Goal: Task Accomplishment & Management: Manage account settings

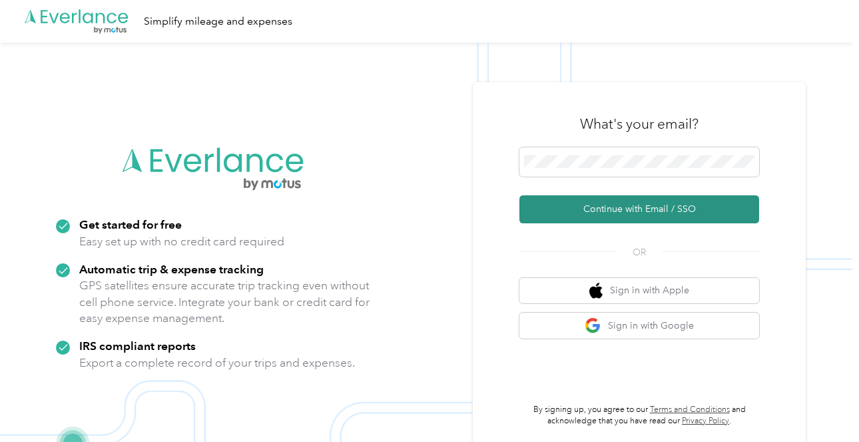
click at [567, 211] on button "Continue with Email / SSO" at bounding box center [640, 209] width 240 height 28
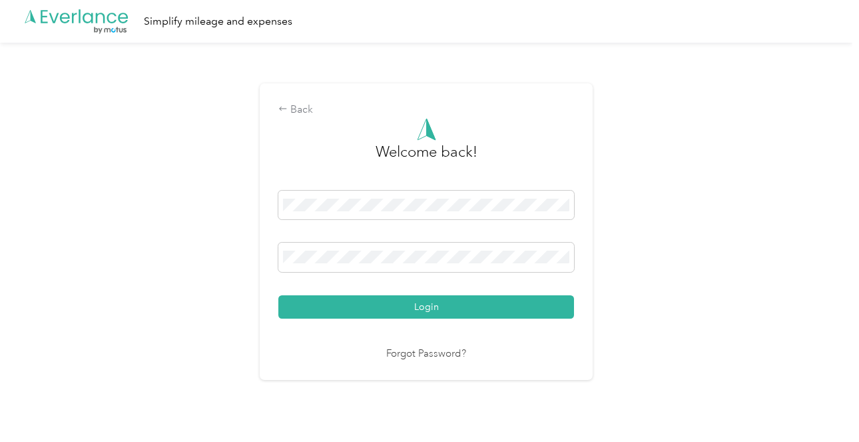
click at [430, 306] on button "Login" at bounding box center [426, 306] width 296 height 23
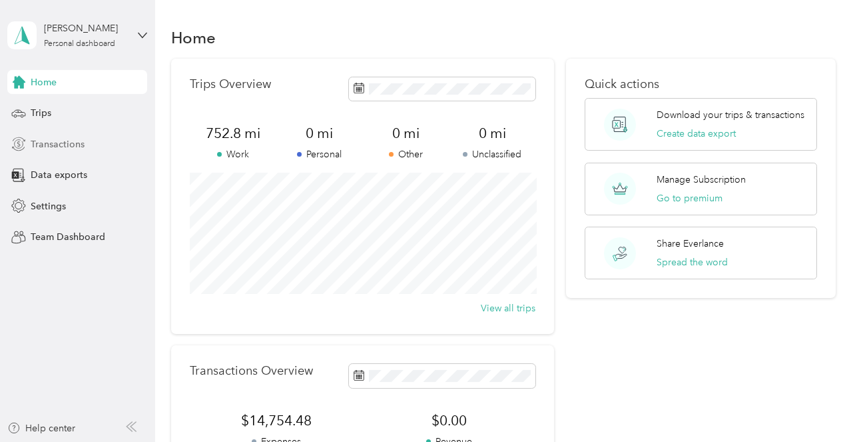
click at [41, 139] on span "Transactions" at bounding box center [58, 144] width 54 height 14
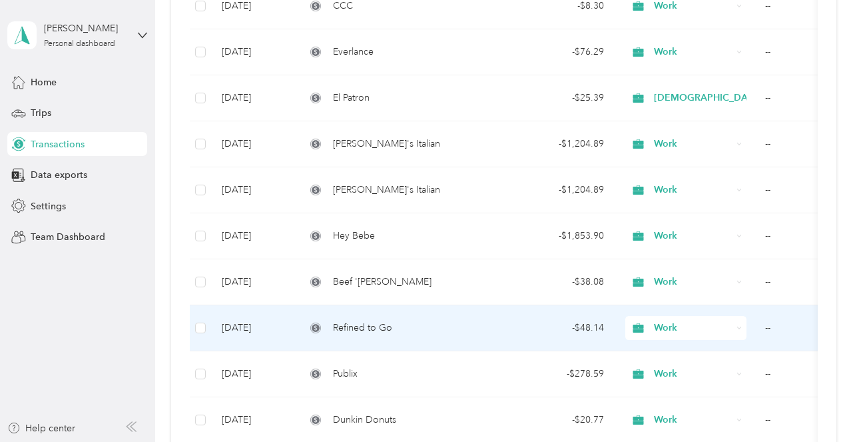
scroll to position [340, 0]
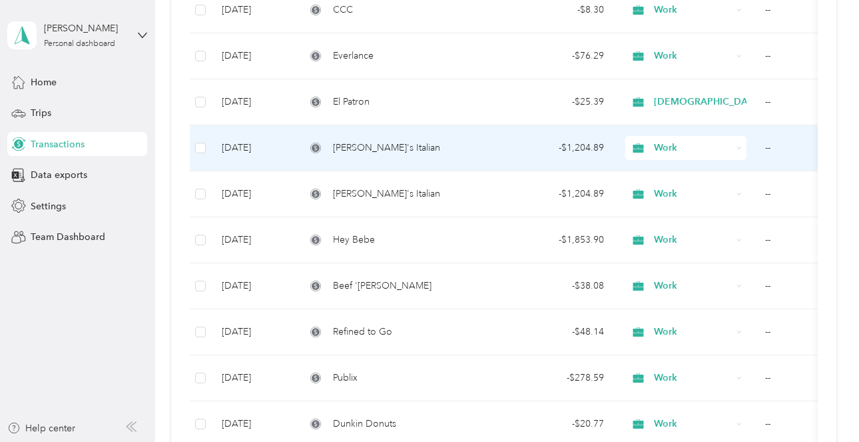
click at [506, 153] on div "- $1,204.89" at bounding box center [555, 148] width 99 height 15
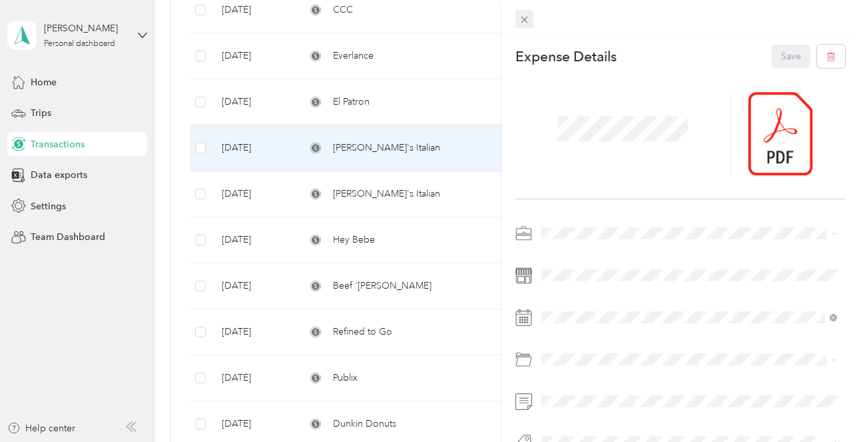
click at [522, 18] on icon at bounding box center [524, 19] width 11 height 11
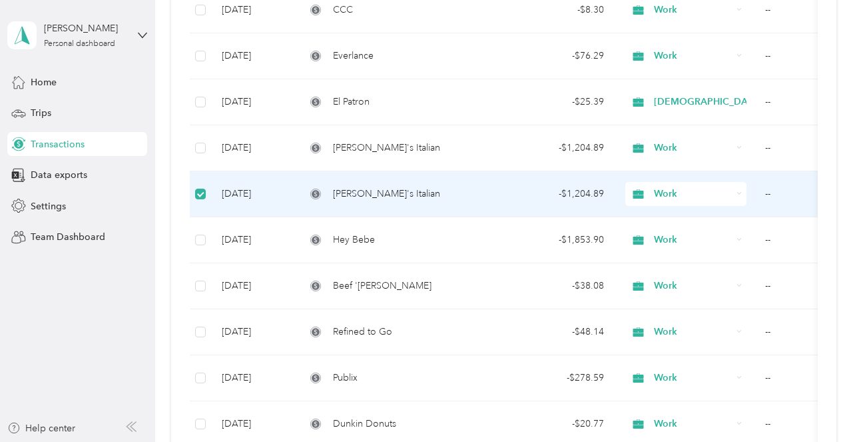
click at [766, 193] on td "--" at bounding box center [821, 194] width 133 height 46
click at [770, 193] on td "--" at bounding box center [821, 194] width 133 height 46
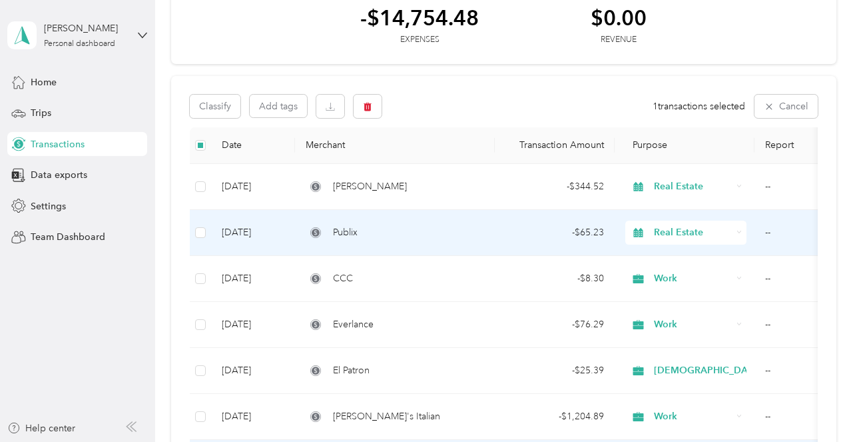
scroll to position [67, 0]
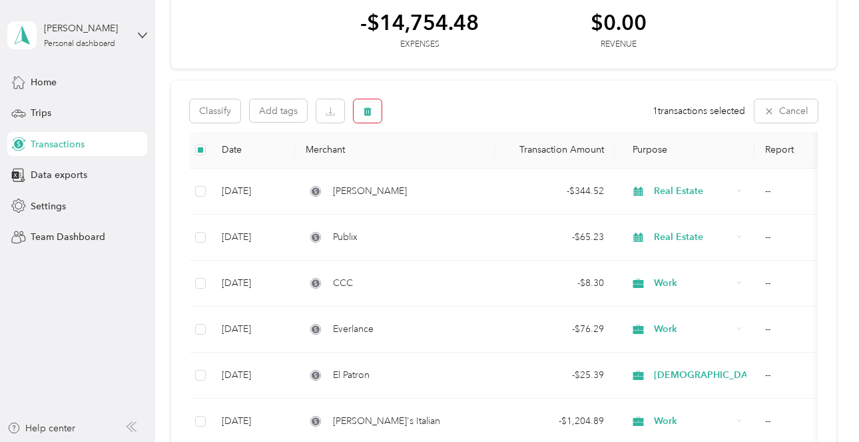
click at [367, 113] on icon "button" at bounding box center [367, 111] width 9 height 9
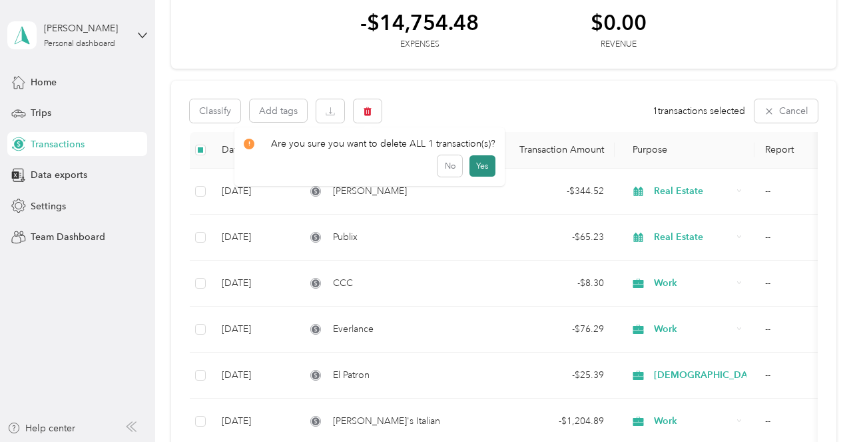
click at [480, 163] on button "Yes" at bounding box center [483, 165] width 26 height 21
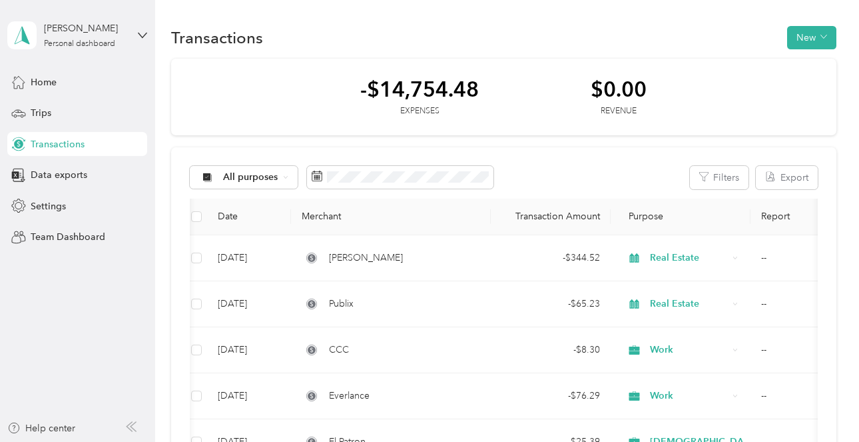
scroll to position [0, 0]
click at [811, 37] on button "New" at bounding box center [811, 37] width 49 height 23
click at [806, 62] on span "Expense" at bounding box center [812, 63] width 36 height 14
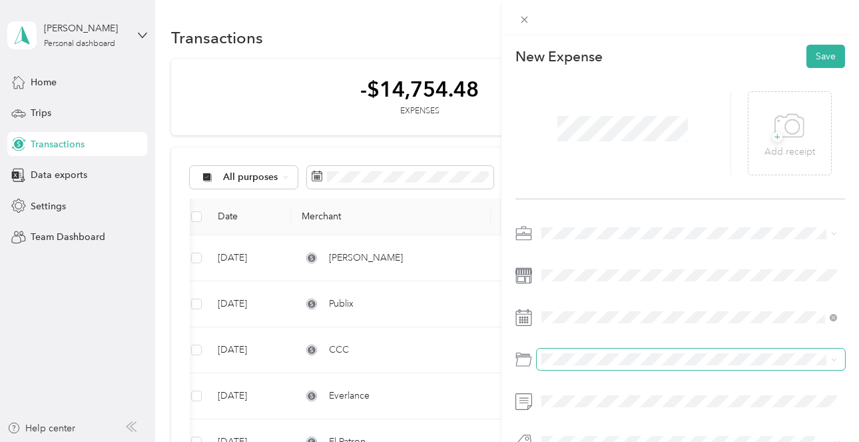
click at [560, 351] on span at bounding box center [691, 358] width 309 height 21
click at [588, 316] on span "Personal Ministry 63005" at bounding box center [595, 318] width 99 height 11
click at [557, 254] on span "Work" at bounding box center [557, 256] width 23 height 11
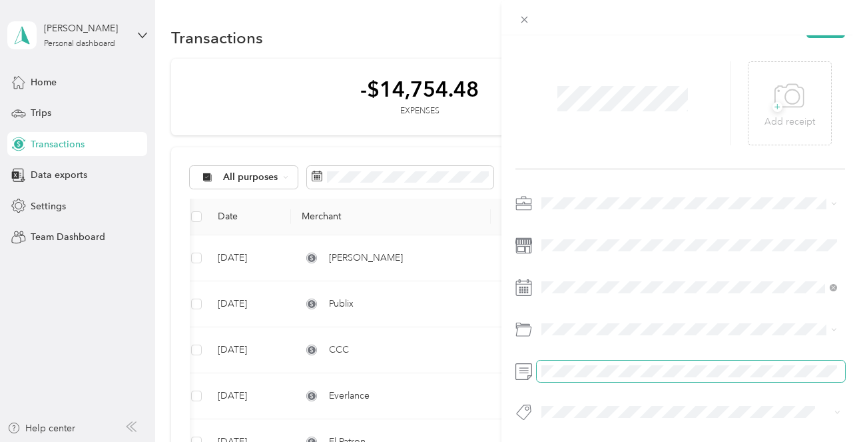
scroll to position [34, 0]
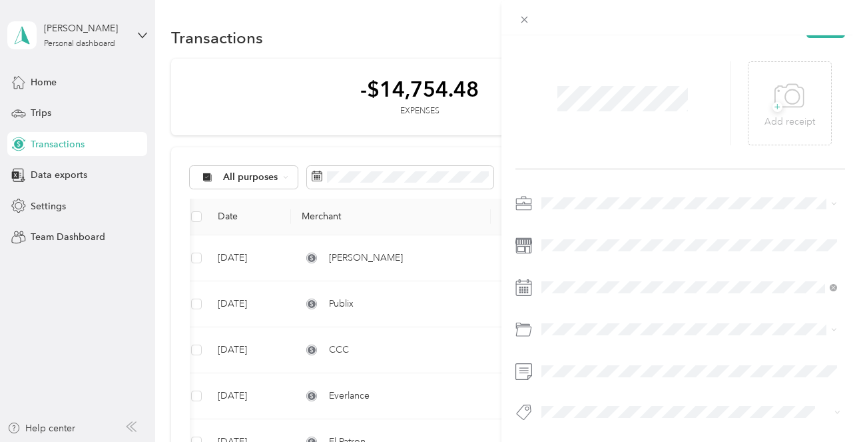
click at [664, 433] on div "New Expense Save + Add receipt" at bounding box center [681, 241] width 358 height 472
click at [523, 21] on icon at bounding box center [524, 20] width 7 height 7
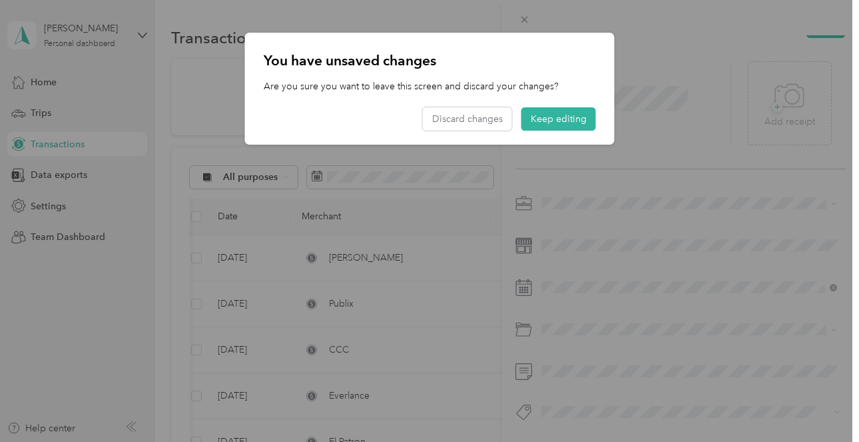
click at [654, 215] on div at bounding box center [429, 221] width 859 height 442
click at [674, 142] on div "You have unsaved changes Are you sure you want to leave this screen and discard…" at bounding box center [615, 91] width 370 height 116
click at [570, 124] on button "Keep editing" at bounding box center [559, 118] width 75 height 23
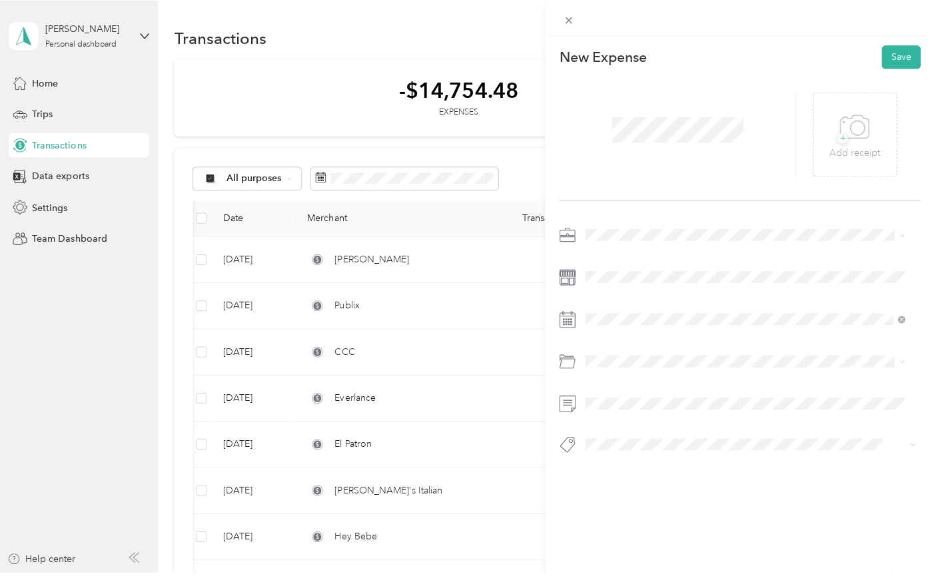
scroll to position [0, 0]
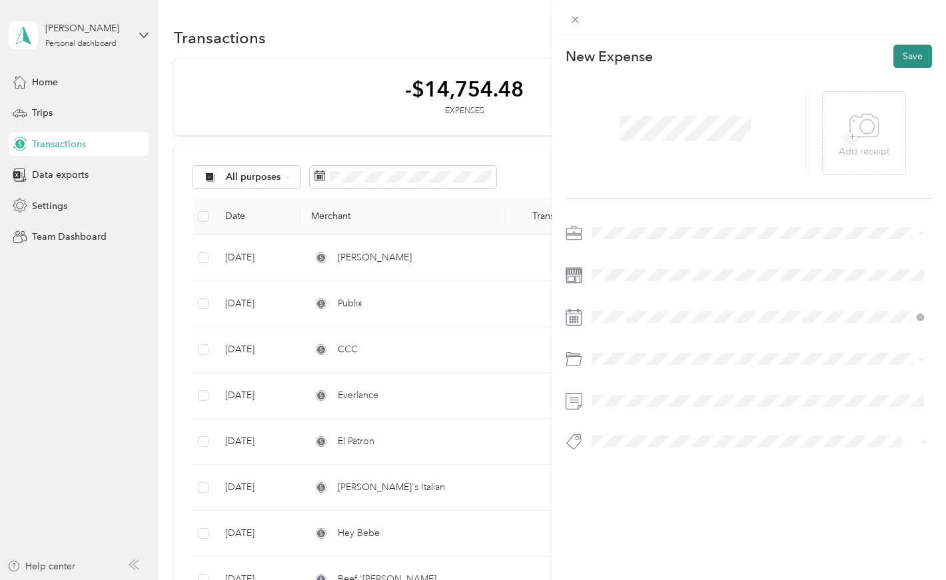
click at [859, 53] on button "Save" at bounding box center [912, 56] width 39 height 23
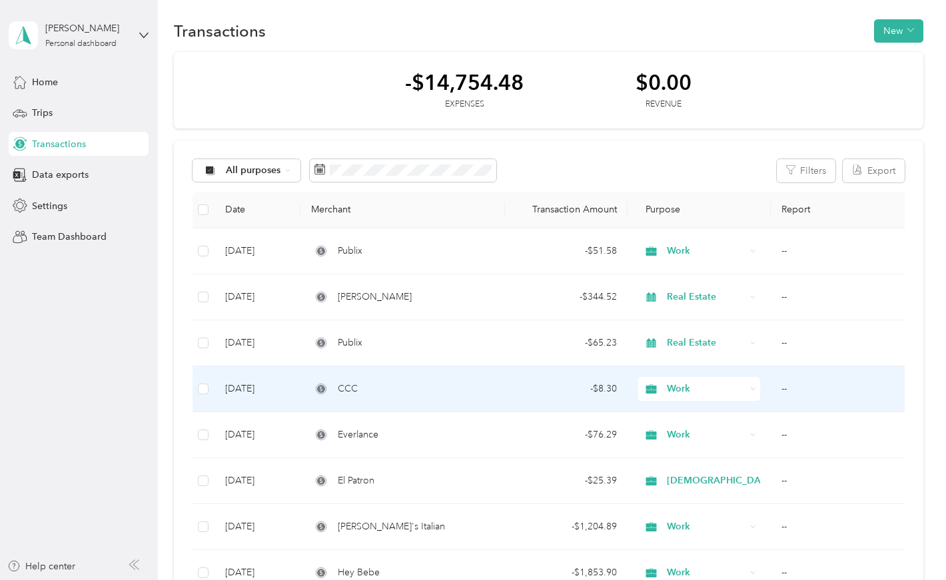
scroll to position [9, 0]
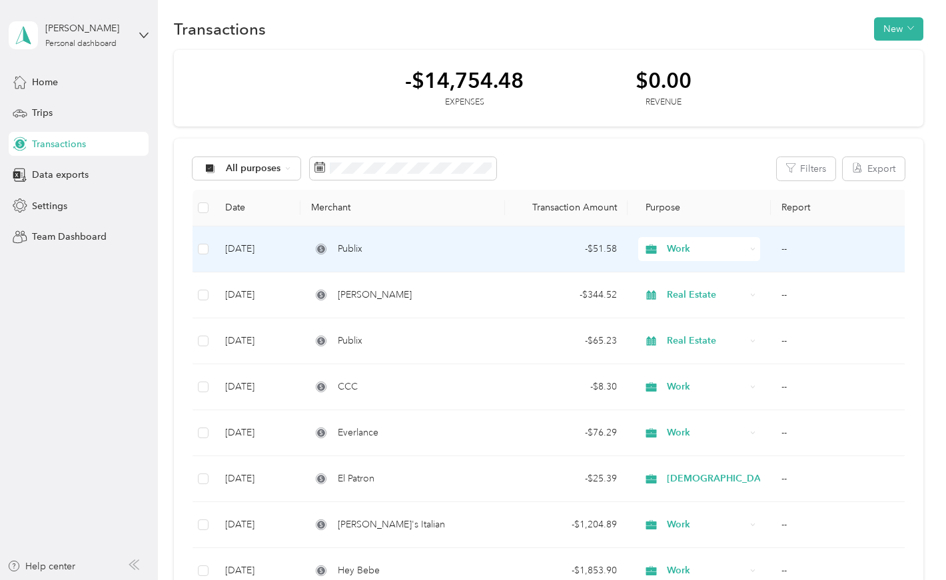
click at [288, 252] on td "Sep 30, 2025" at bounding box center [258, 250] width 86 height 46
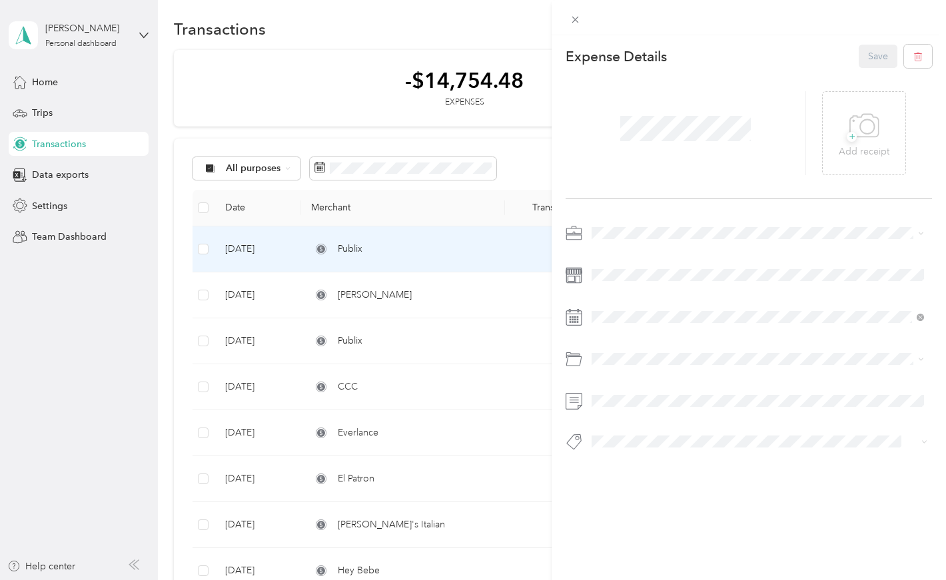
click at [614, 328] on div at bounding box center [749, 342] width 366 height 238
click at [669, 441] on div "17" at bounding box center [671, 480] width 17 height 17
click at [859, 57] on button "Save" at bounding box center [878, 56] width 39 height 23
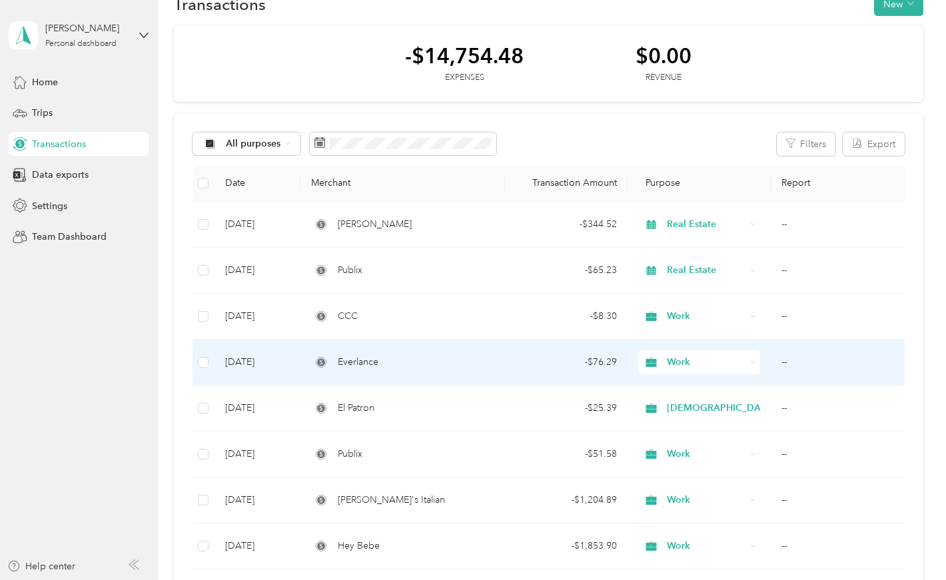
scroll to position [34, 0]
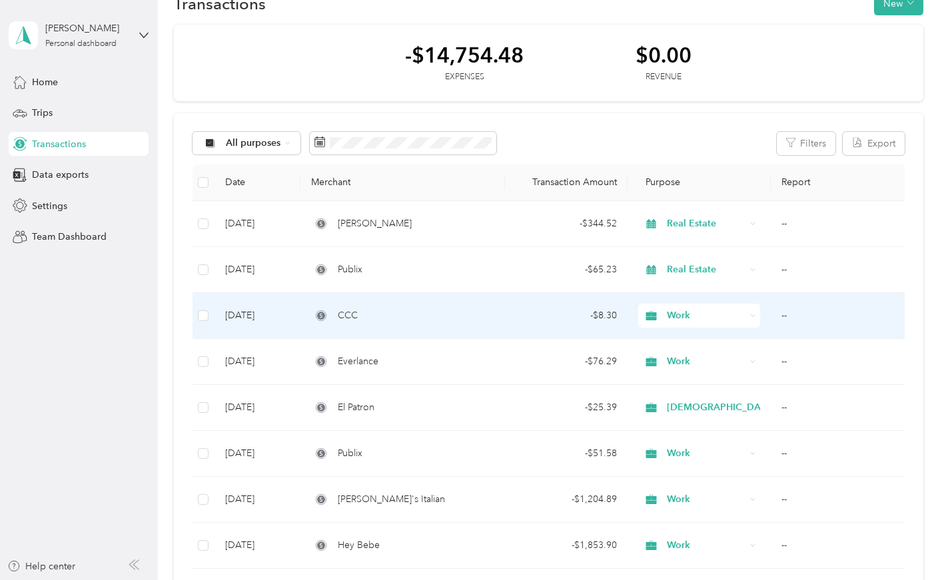
click at [704, 310] on span "Work" at bounding box center [706, 315] width 79 height 15
click at [492, 330] on td "CCC" at bounding box center [402, 316] width 205 height 46
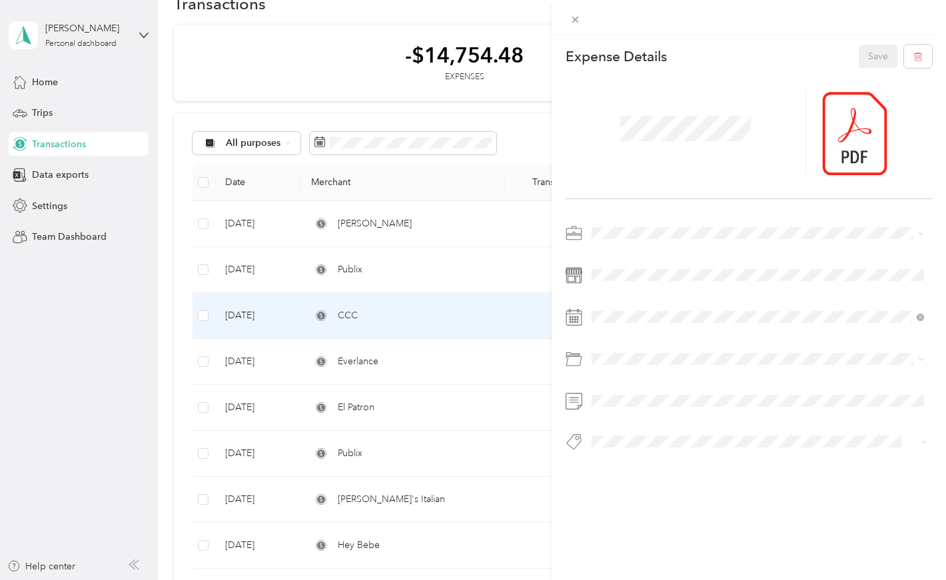
click at [361, 15] on div "This expense cannot be edited because it is either under review, approved, or p…" at bounding box center [473, 290] width 946 height 580
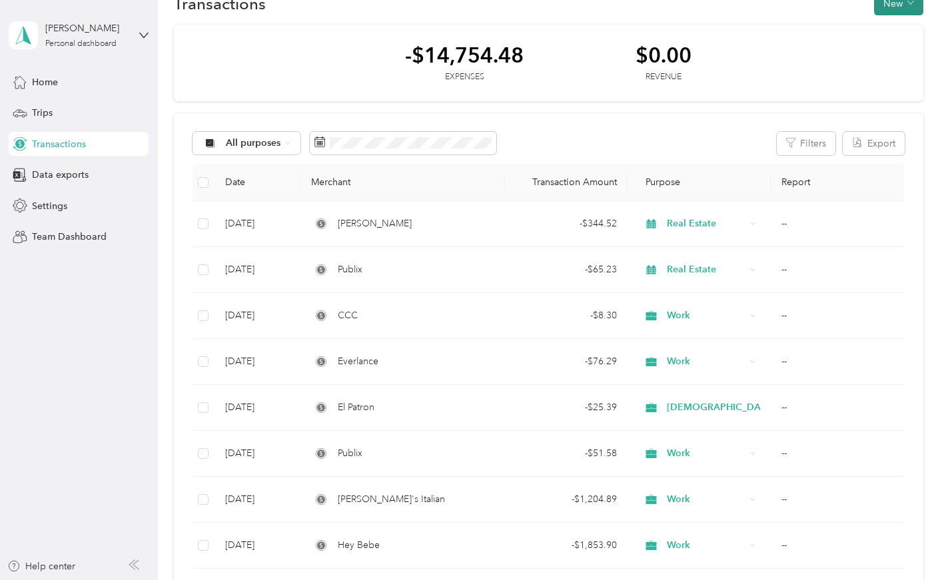
click at [859, 3] on button "New" at bounding box center [898, 3] width 49 height 23
click at [859, 27] on span "Expense" at bounding box center [899, 29] width 36 height 14
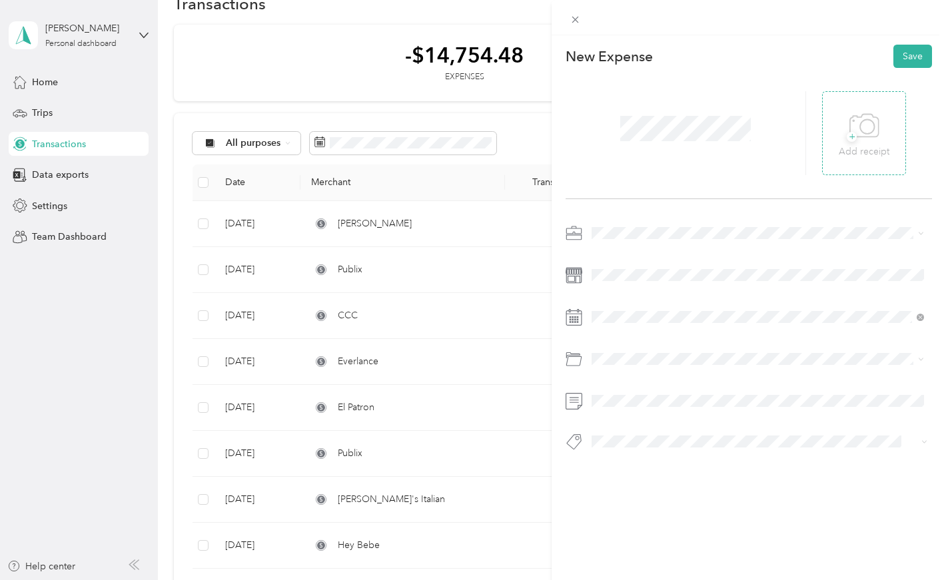
click at [859, 130] on div "+ Add receipt" at bounding box center [864, 133] width 51 height 51
click at [603, 225] on span at bounding box center [759, 233] width 345 height 21
click at [631, 227] on span at bounding box center [759, 233] width 345 height 21
click at [612, 259] on div "Work" at bounding box center [757, 257] width 323 height 14
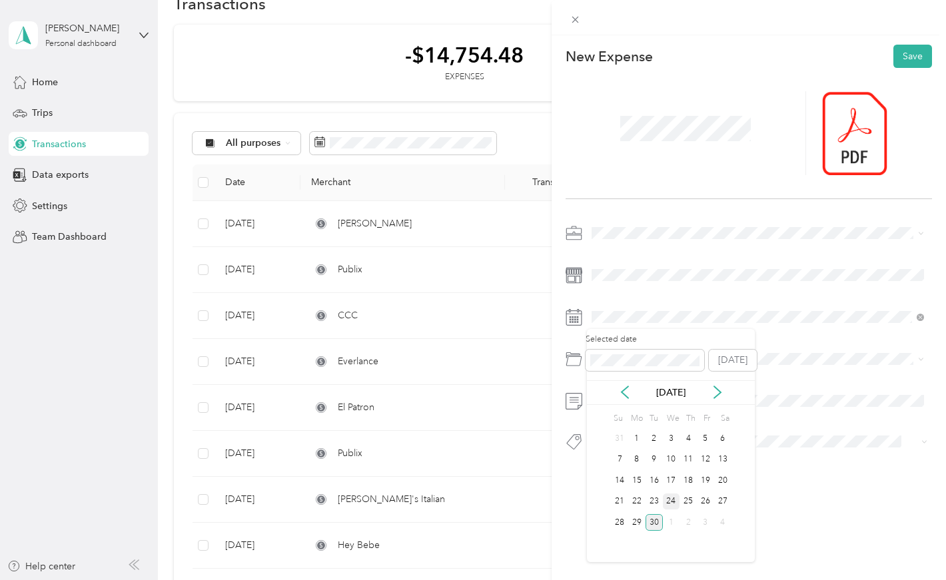
click at [671, 441] on div "24" at bounding box center [671, 502] width 17 height 17
click at [626, 441] on span "Personal Ministry 63005" at bounding box center [645, 529] width 99 height 11
click at [859, 54] on button "Save" at bounding box center [912, 56] width 39 height 23
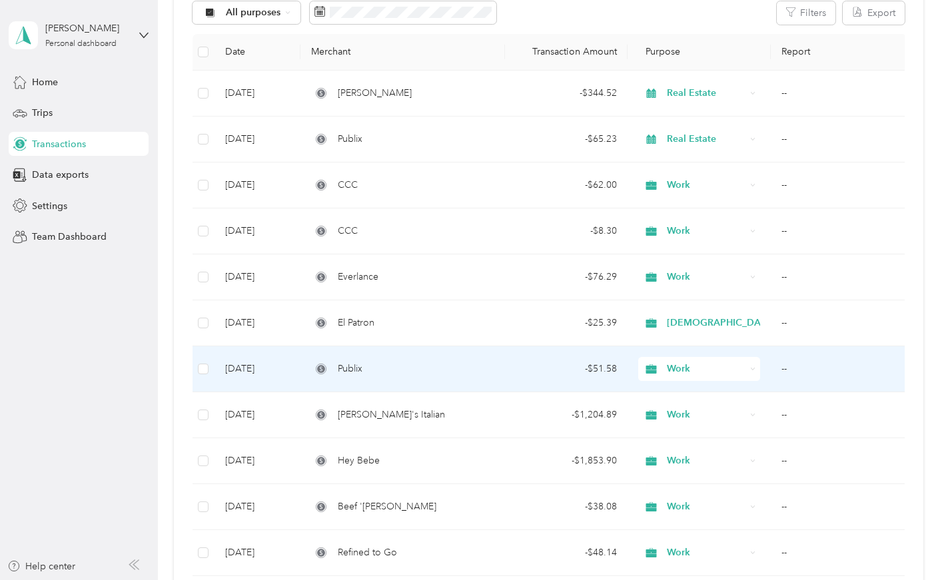
scroll to position [191, 0]
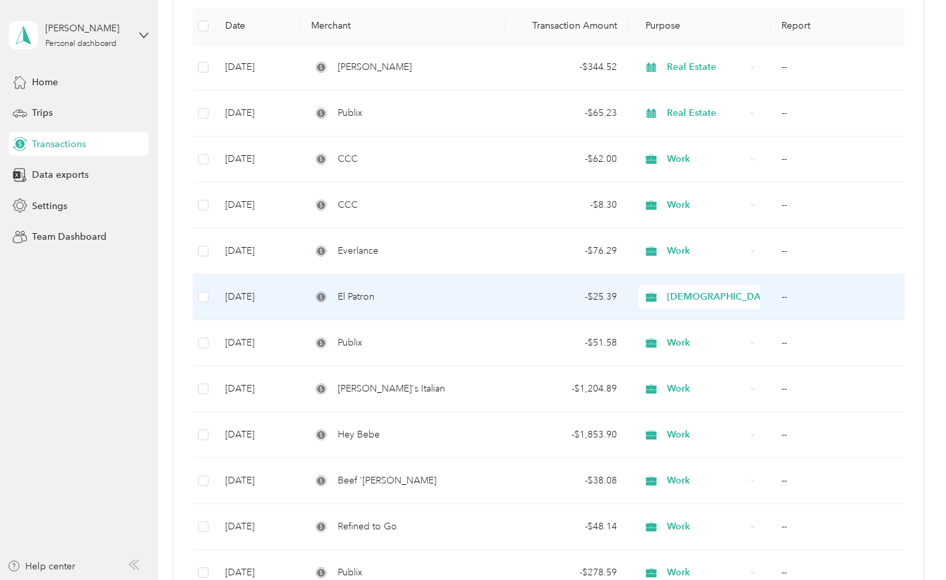
click at [691, 298] on span "[DEMOGRAPHIC_DATA]" at bounding box center [721, 297] width 108 height 15
click at [688, 316] on span "Work" at bounding box center [734, 321] width 125 height 14
click at [682, 299] on span "[DEMOGRAPHIC_DATA]" at bounding box center [721, 297] width 108 height 15
click at [680, 318] on span "Work" at bounding box center [734, 321] width 125 height 14
click at [648, 294] on icon at bounding box center [651, 296] width 11 height 9
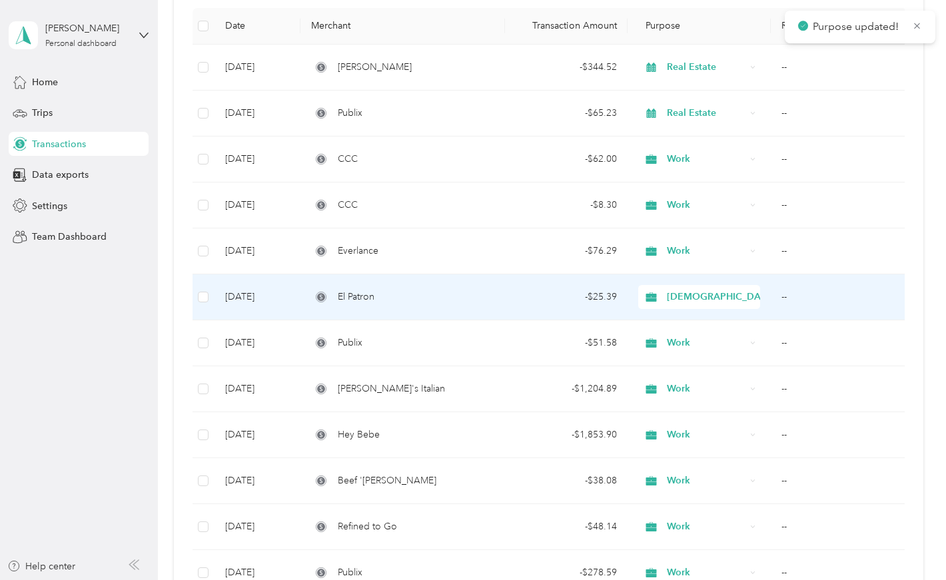
click at [703, 323] on span "Work" at bounding box center [734, 321] width 125 height 14
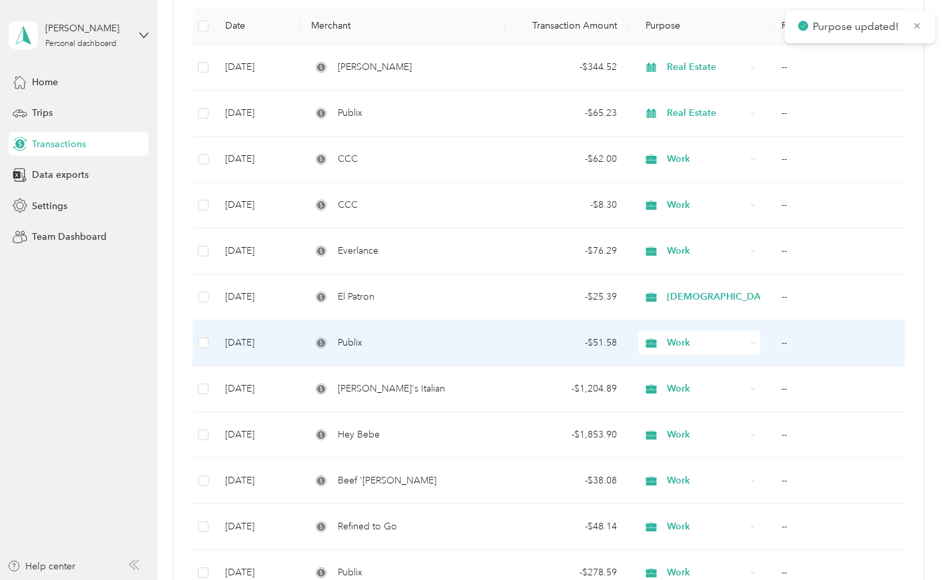
click at [813, 342] on td "--" at bounding box center [839, 343] width 137 height 46
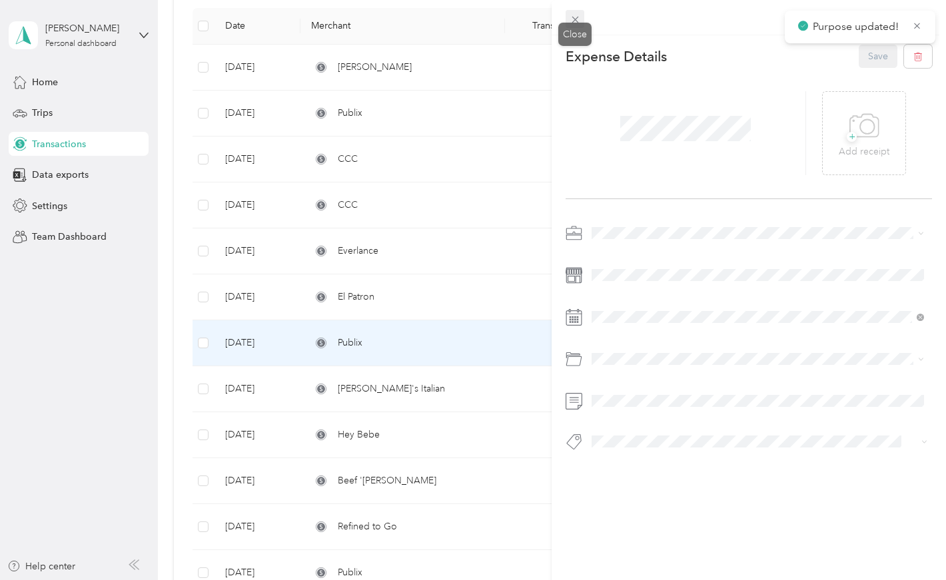
click at [581, 23] on span at bounding box center [575, 19] width 19 height 19
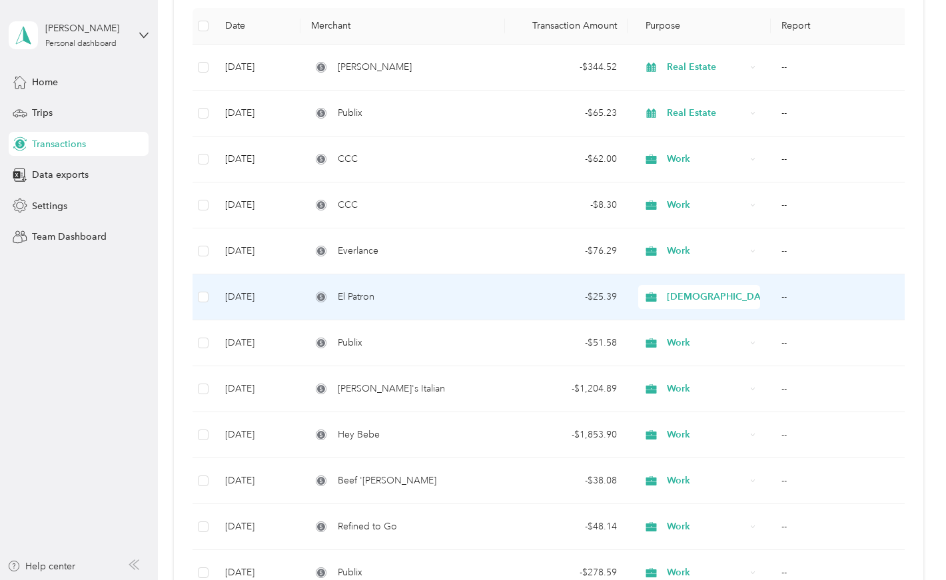
click at [455, 300] on div "El Patron" at bounding box center [402, 297] width 183 height 15
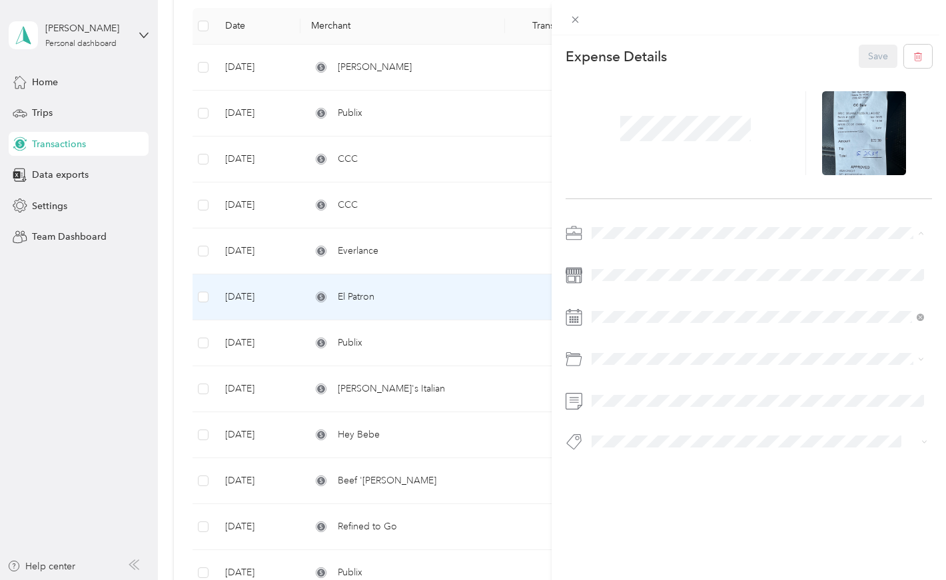
click at [606, 250] on div "Work" at bounding box center [757, 257] width 323 height 14
click at [859, 51] on button "Save" at bounding box center [878, 56] width 39 height 23
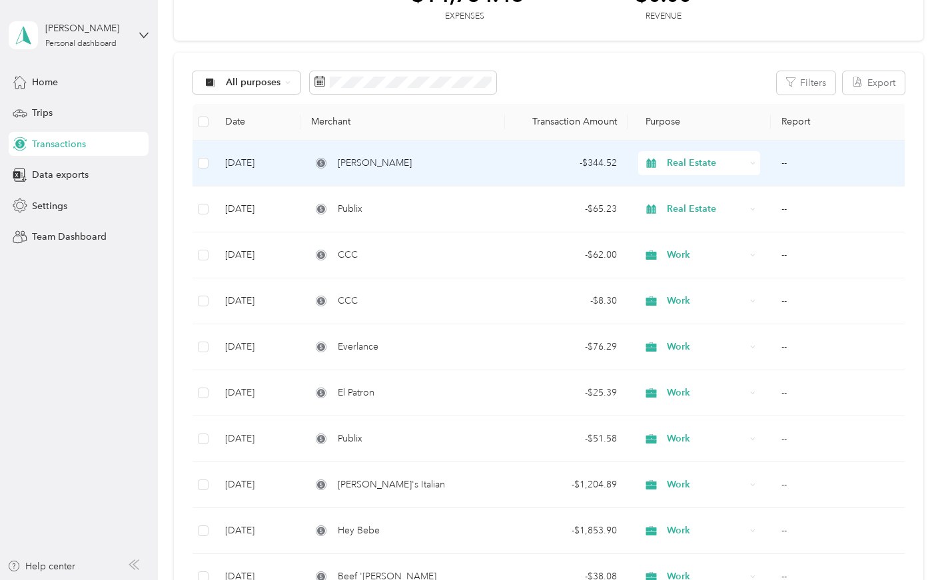
scroll to position [101, 0]
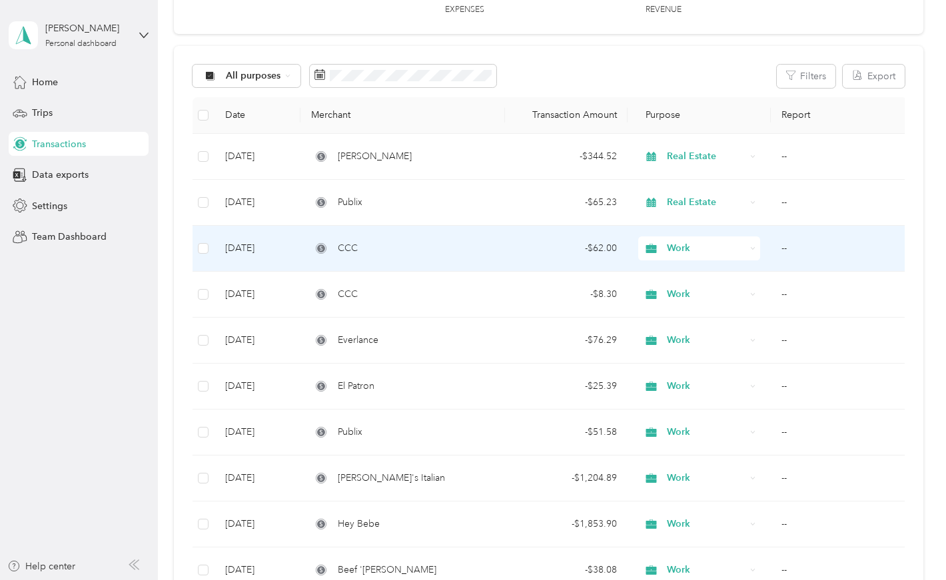
click at [455, 247] on div "CCC" at bounding box center [402, 248] width 183 height 15
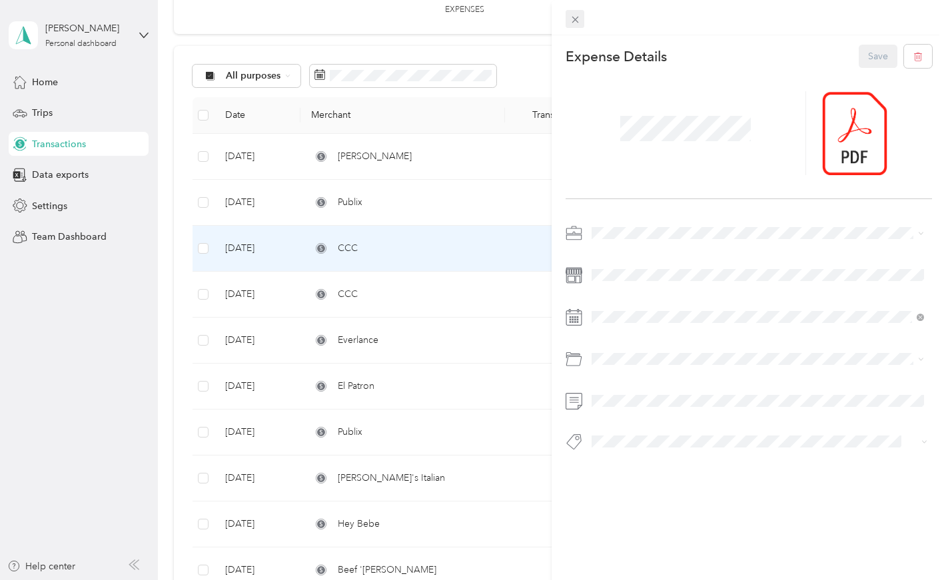
click at [577, 16] on icon at bounding box center [575, 19] width 11 height 11
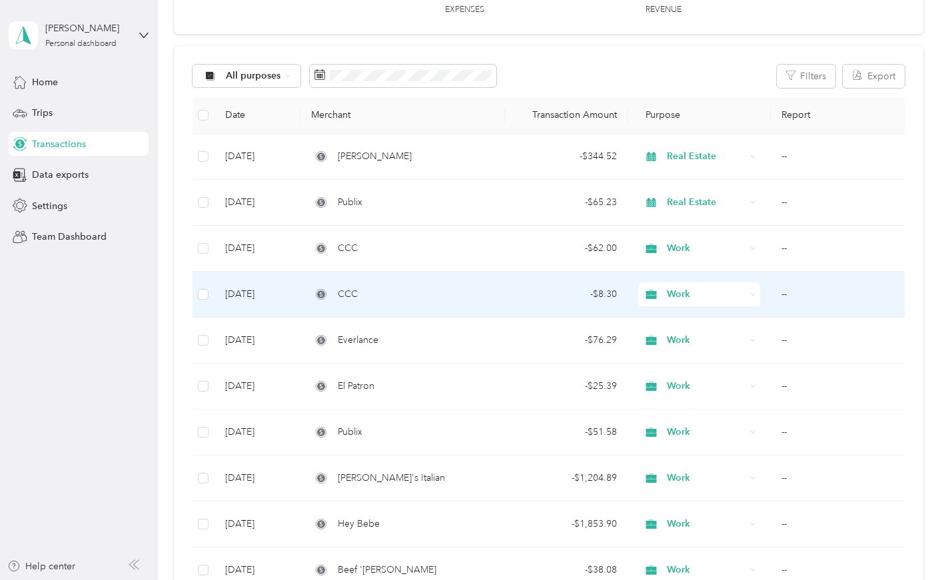
click at [470, 296] on div "CCC" at bounding box center [402, 294] width 183 height 15
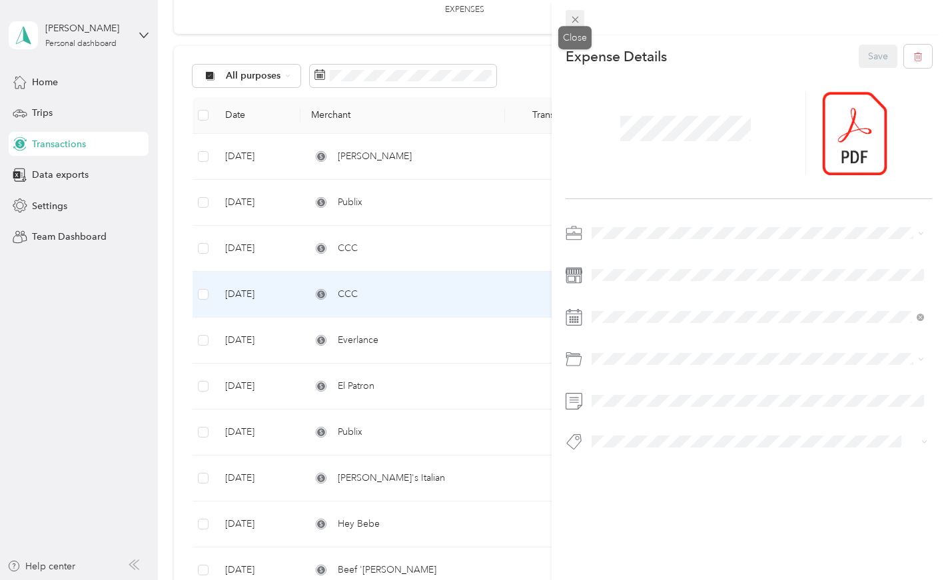
click at [575, 17] on icon at bounding box center [575, 19] width 11 height 11
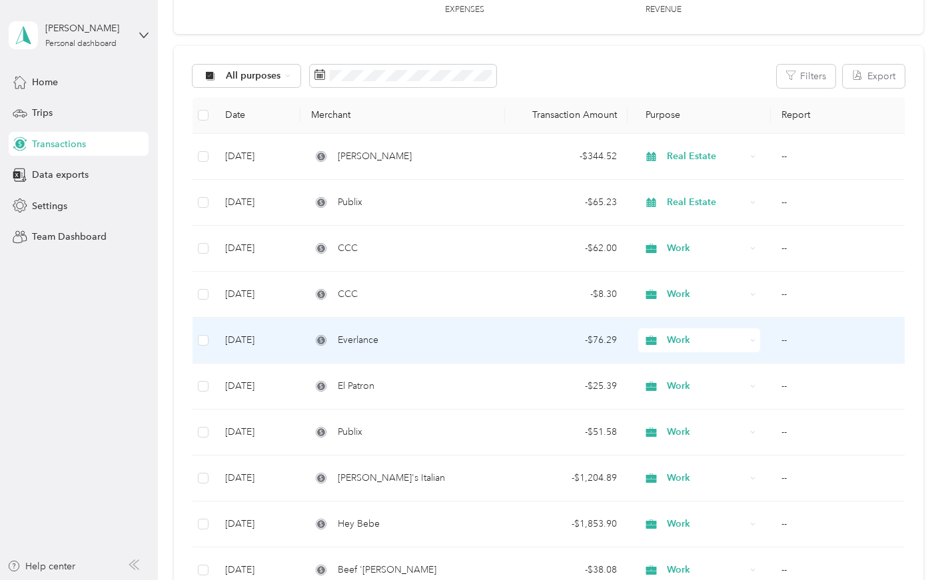
click at [435, 340] on div "Everlance" at bounding box center [402, 340] width 183 height 15
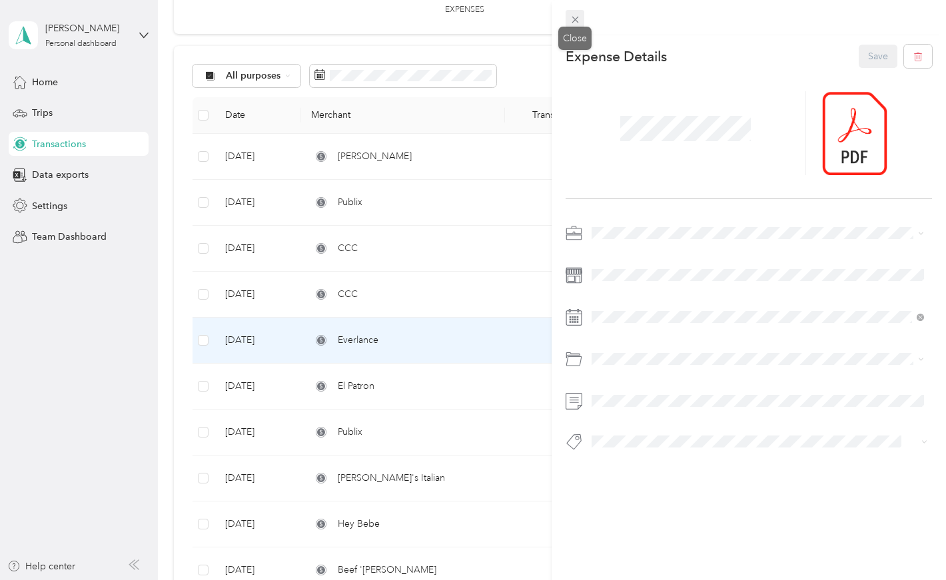
click at [572, 17] on icon at bounding box center [575, 20] width 7 height 7
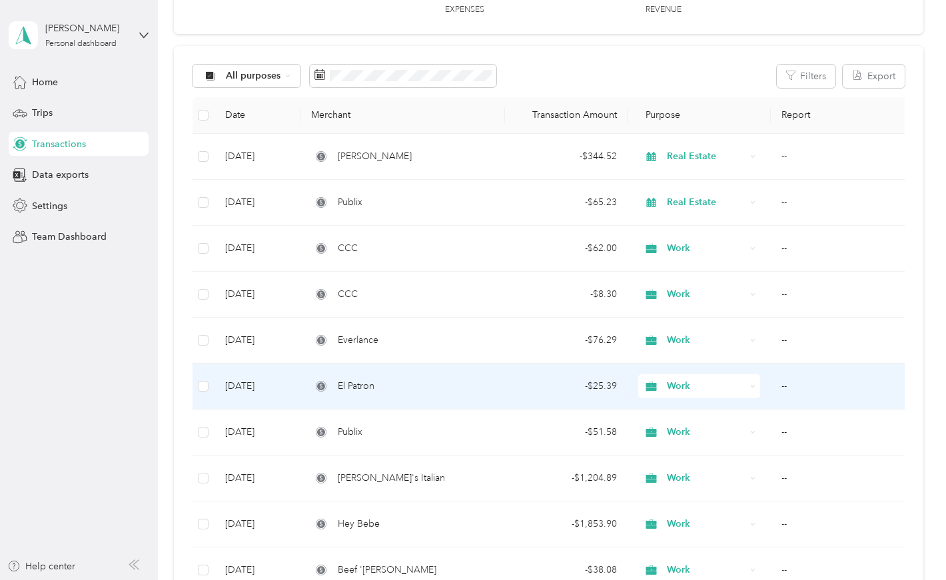
click at [411, 384] on div "El Patron" at bounding box center [402, 386] width 183 height 15
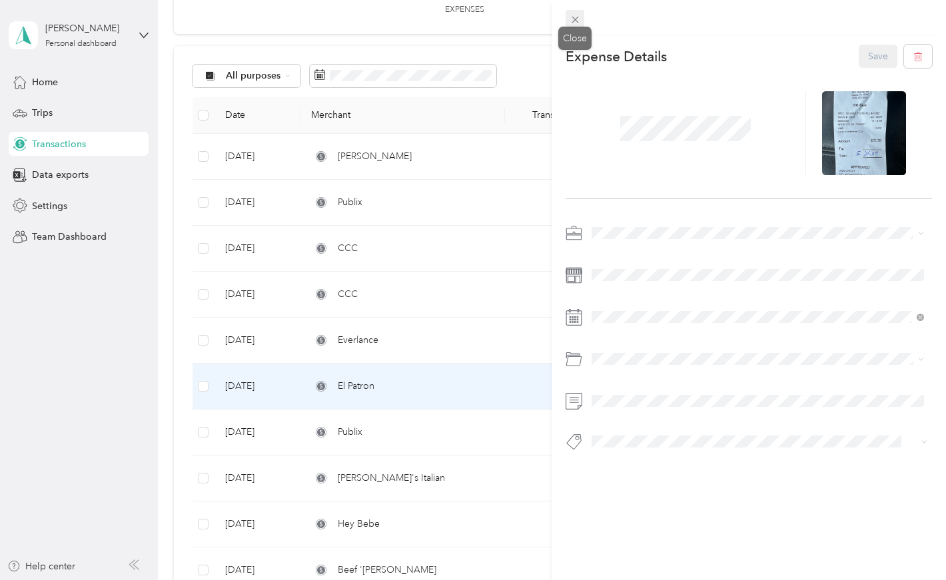
click at [573, 17] on icon at bounding box center [575, 19] width 11 height 11
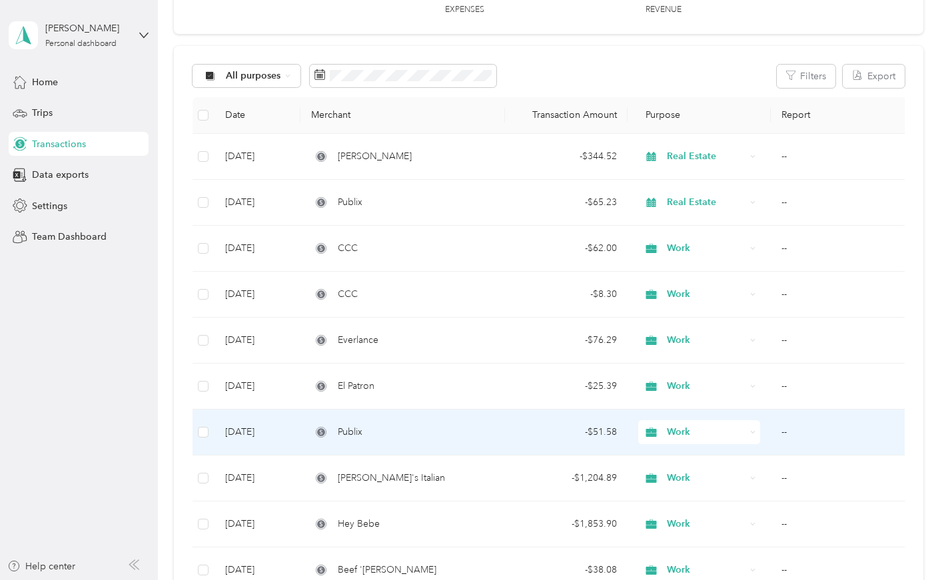
click at [405, 431] on div "Publix" at bounding box center [402, 432] width 183 height 15
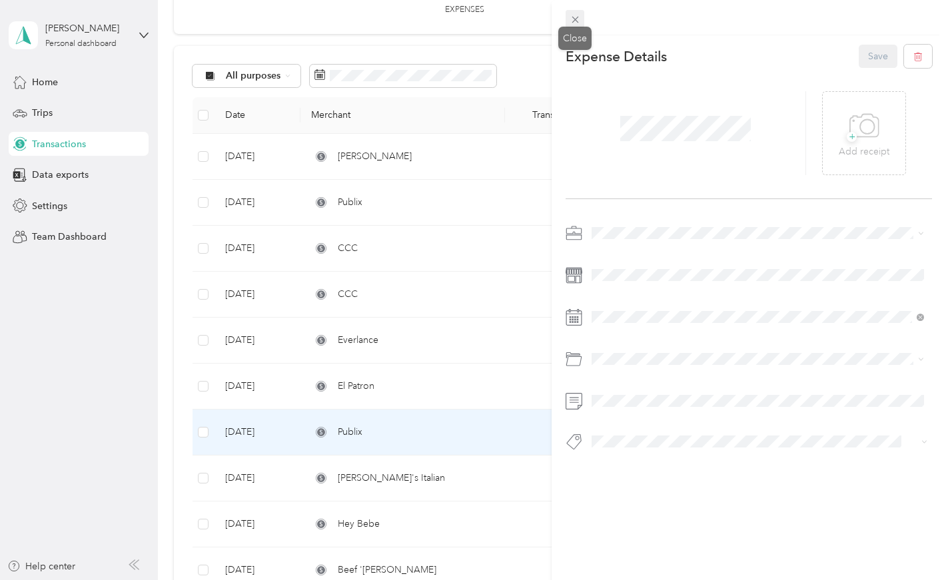
click at [578, 15] on icon at bounding box center [575, 19] width 11 height 11
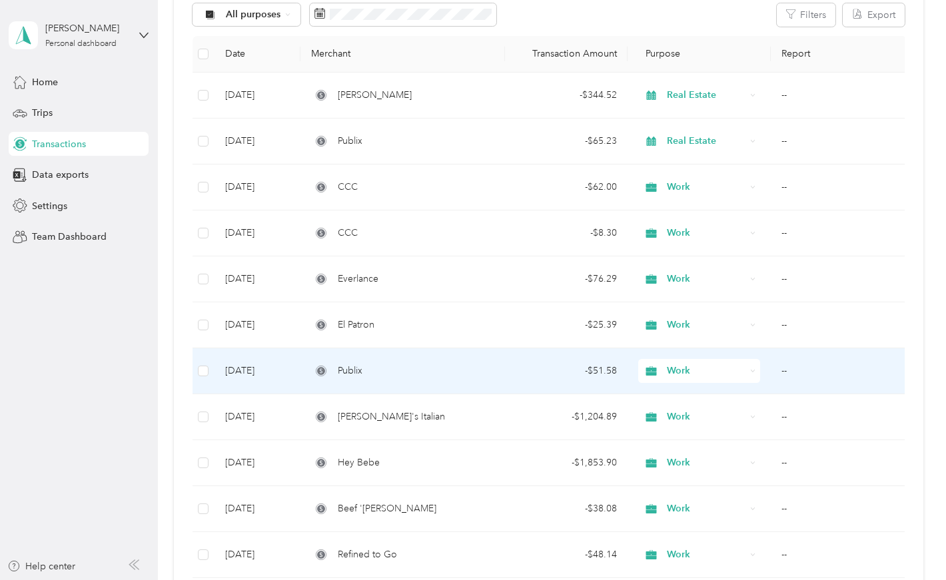
scroll to position [175, 0]
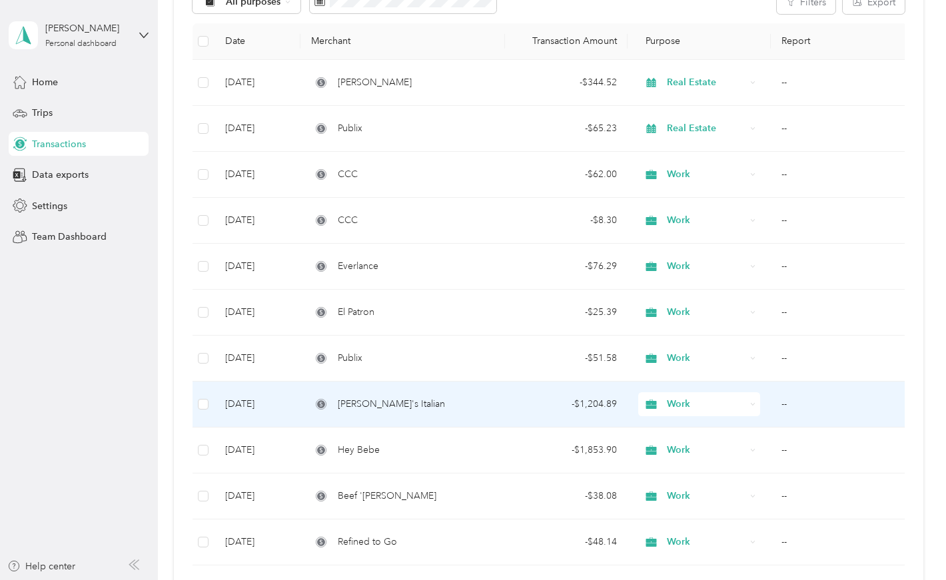
click at [416, 414] on td "[PERSON_NAME]'s Italian" at bounding box center [402, 405] width 205 height 46
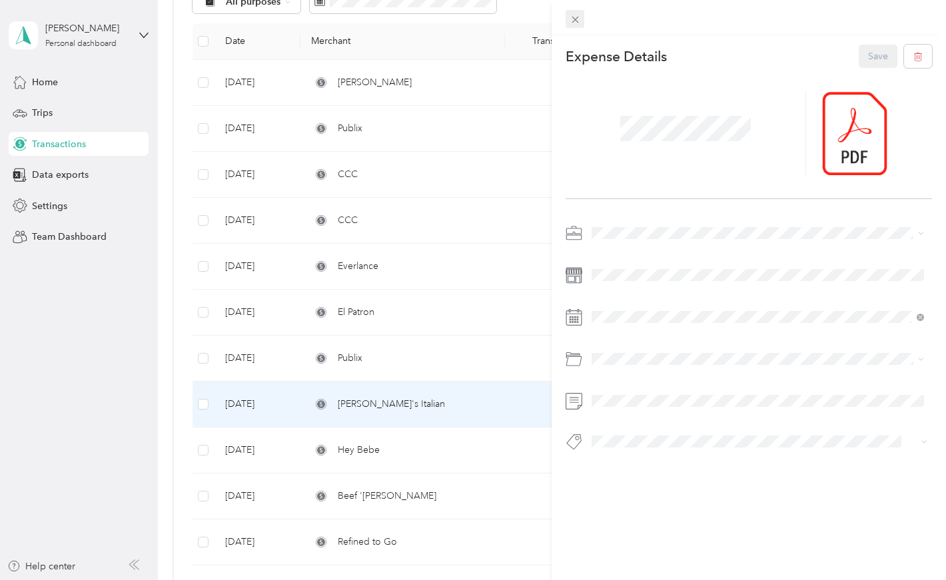
click at [576, 21] on icon at bounding box center [575, 20] width 7 height 7
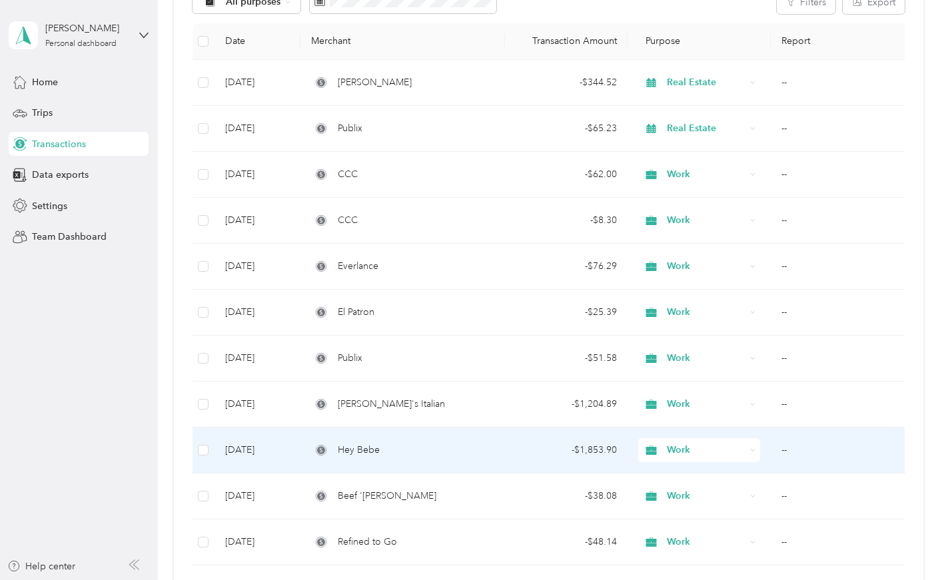
click at [408, 441] on div "Hey Bebe" at bounding box center [402, 450] width 183 height 15
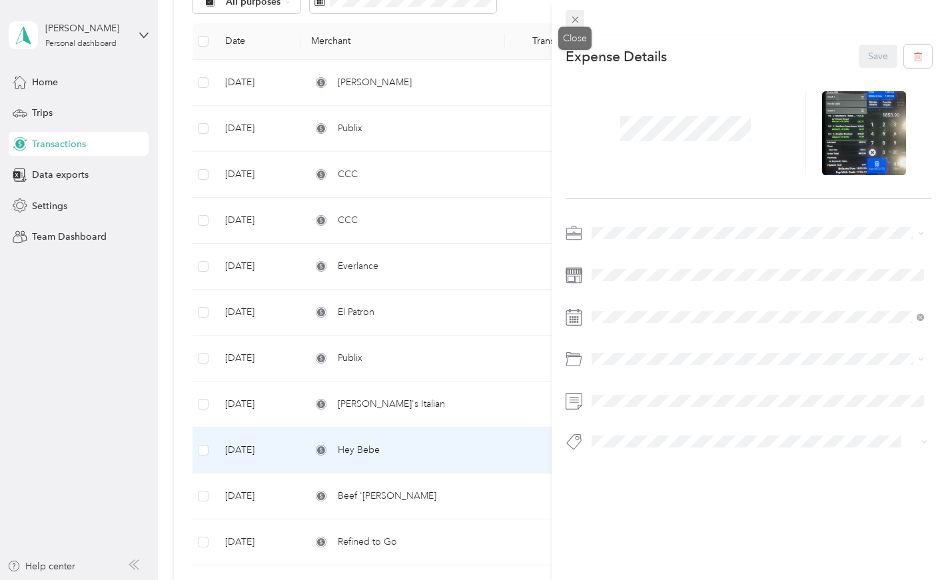
click at [573, 17] on icon at bounding box center [575, 20] width 7 height 7
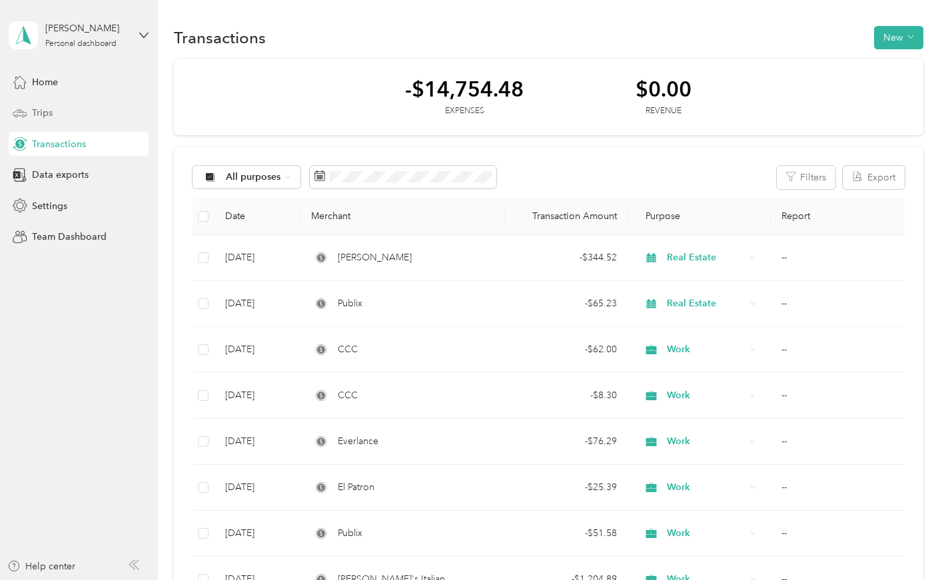
click at [40, 111] on span "Trips" at bounding box center [42, 113] width 21 height 14
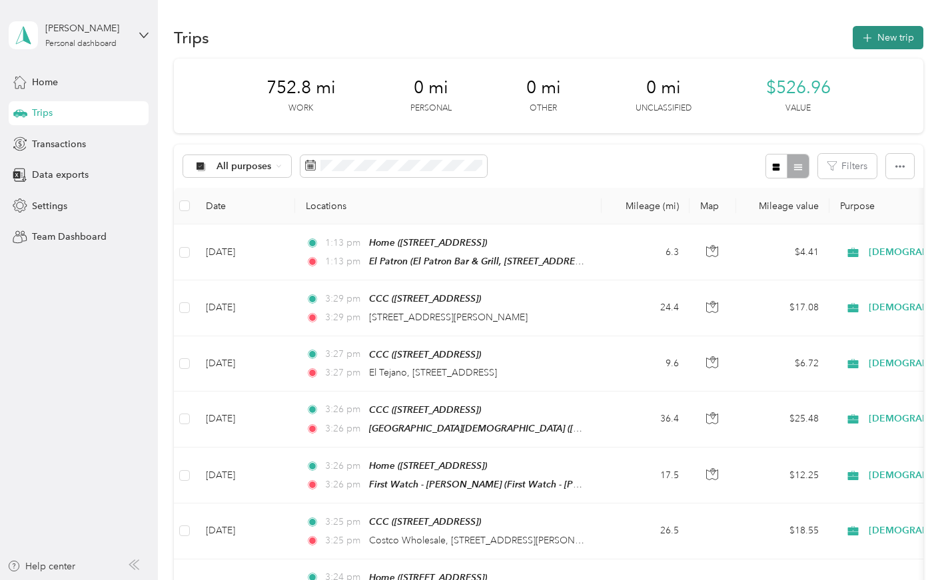
click at [859, 33] on button "New trip" at bounding box center [888, 37] width 71 height 23
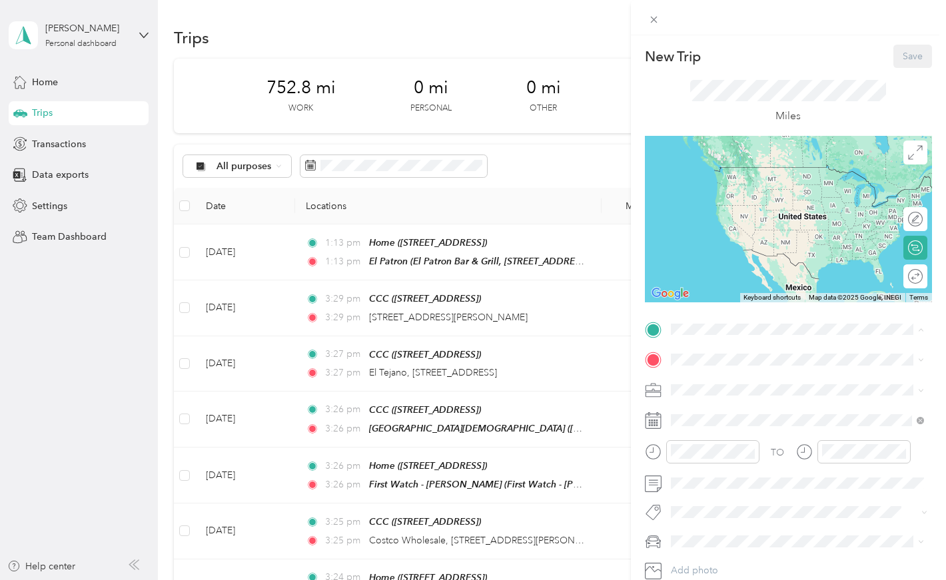
click at [710, 390] on div "CCC 2222 CR-52, 35080, Helena, AL, United States" at bounding box center [738, 390] width 85 height 28
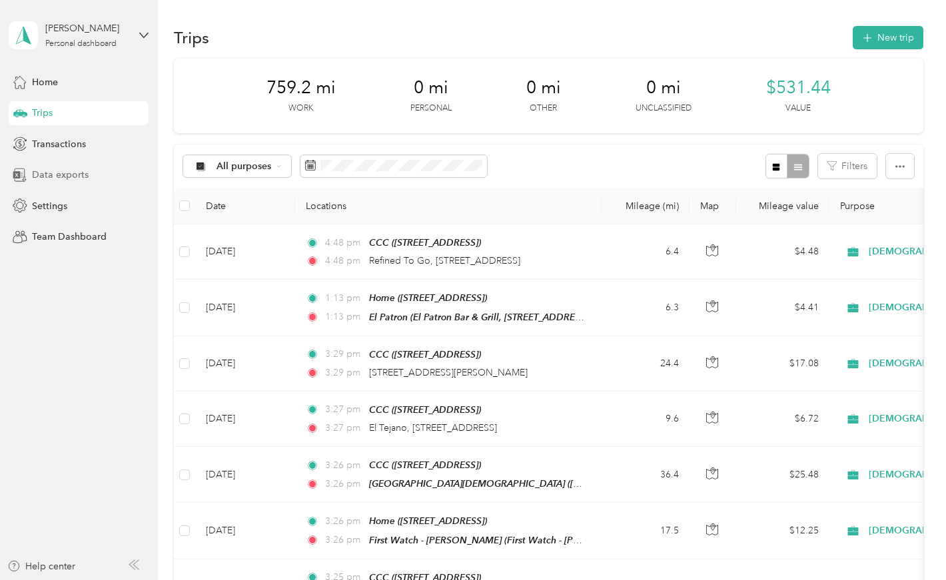
click at [51, 171] on span "Data exports" at bounding box center [60, 175] width 57 height 14
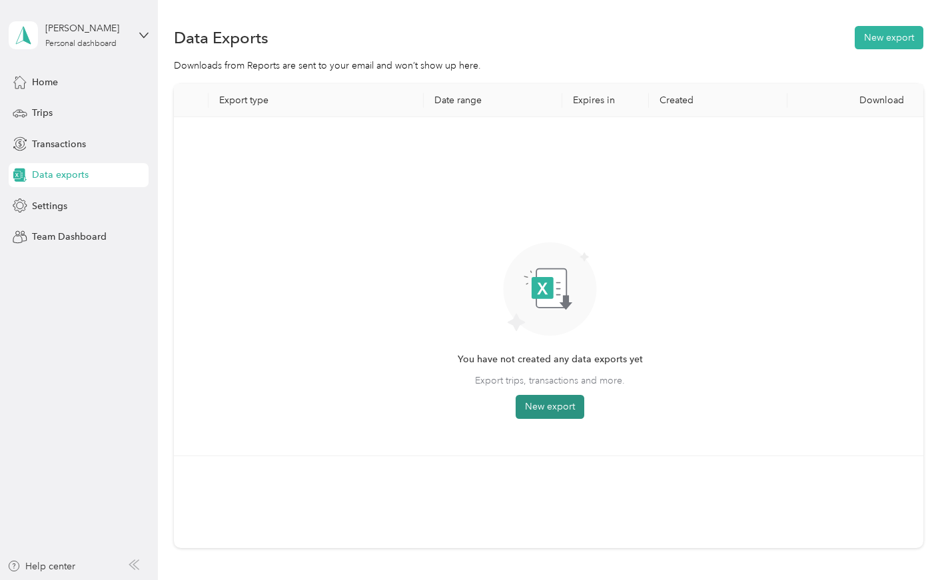
click at [544, 410] on button "New export" at bounding box center [550, 407] width 69 height 24
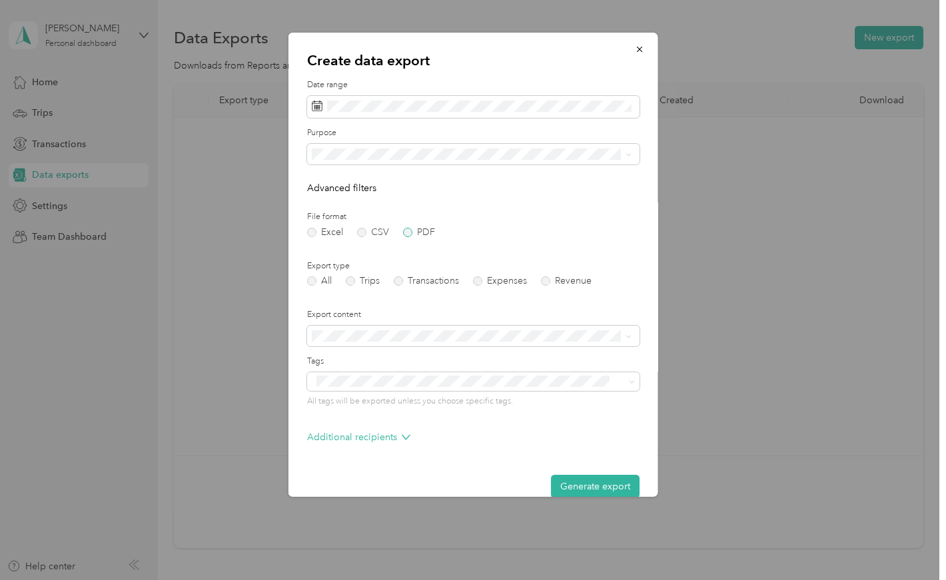
click at [407, 233] on label "PDF" at bounding box center [419, 232] width 32 height 9
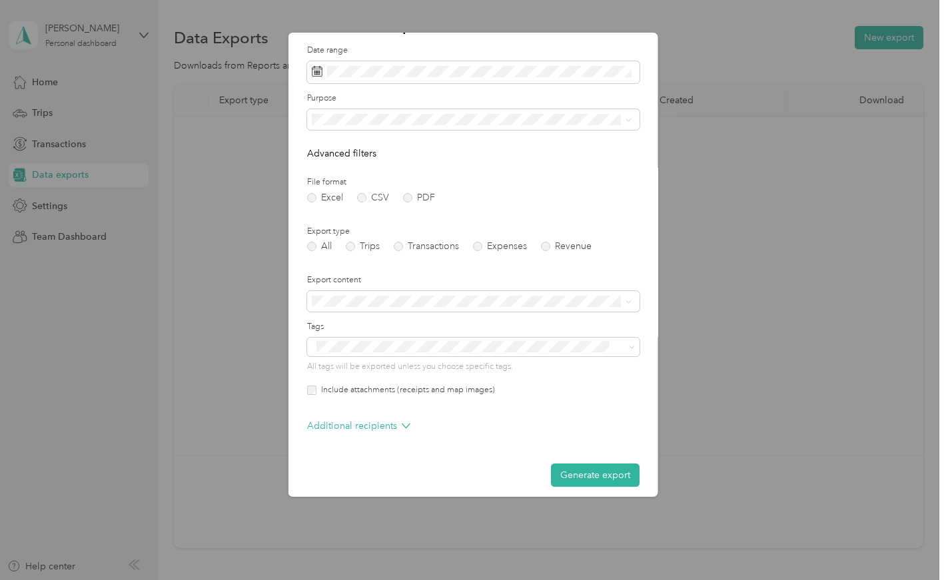
scroll to position [41, 0]
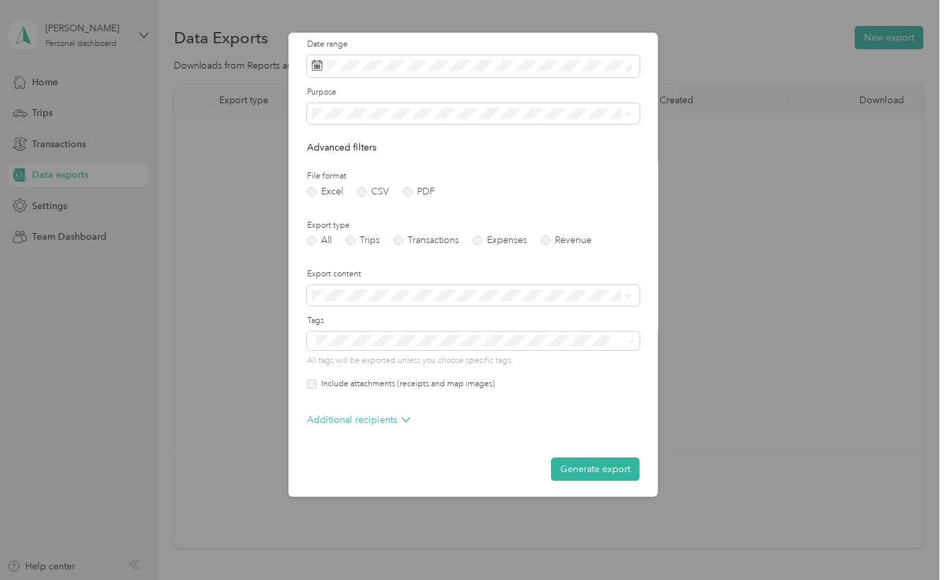
click at [384, 252] on form "Date range Purpose Advanced filters File format Excel CSV PDF Export type All T…" at bounding box center [473, 260] width 332 height 442
click at [308, 378] on div "Include attachments (receipts and map images)" at bounding box center [473, 384] width 332 height 12
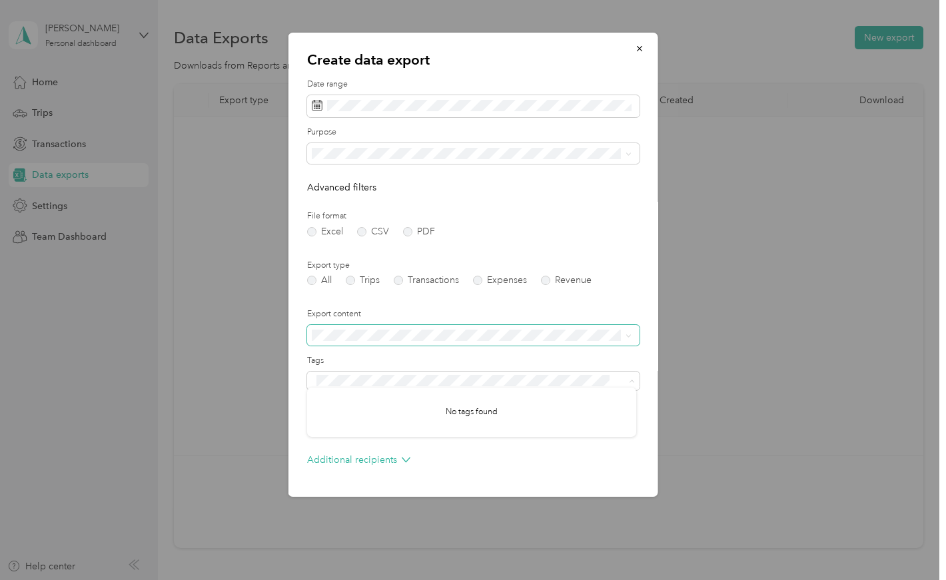
scroll to position [0, 0]
click at [329, 201] on span "Work" at bounding box center [327, 199] width 23 height 11
click at [701, 251] on div "Create data export Date range Purpose Advanced filters File format Excel CSV PD…" at bounding box center [658, 267] width 370 height 468
click at [636, 53] on icon "button" at bounding box center [639, 49] width 9 height 9
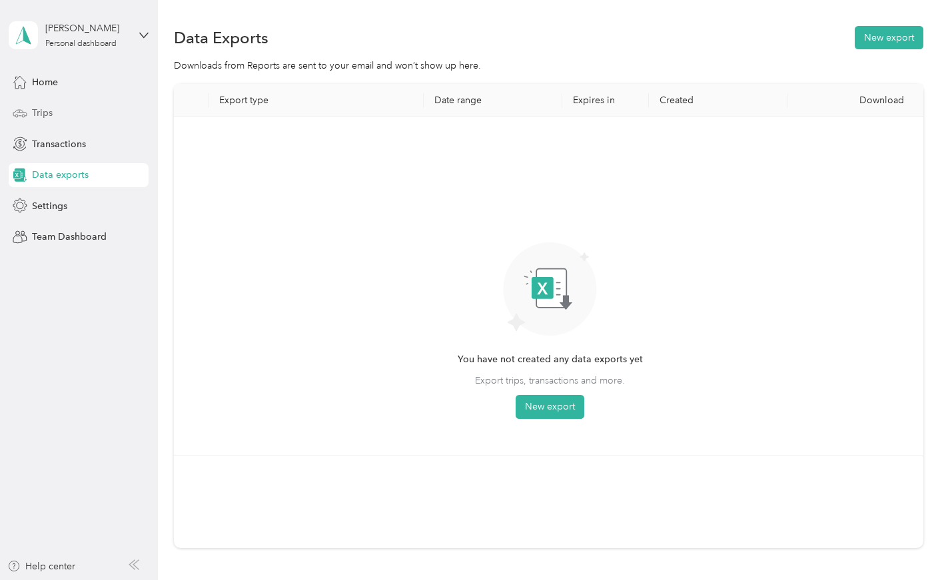
click at [39, 115] on span "Trips" at bounding box center [42, 113] width 21 height 14
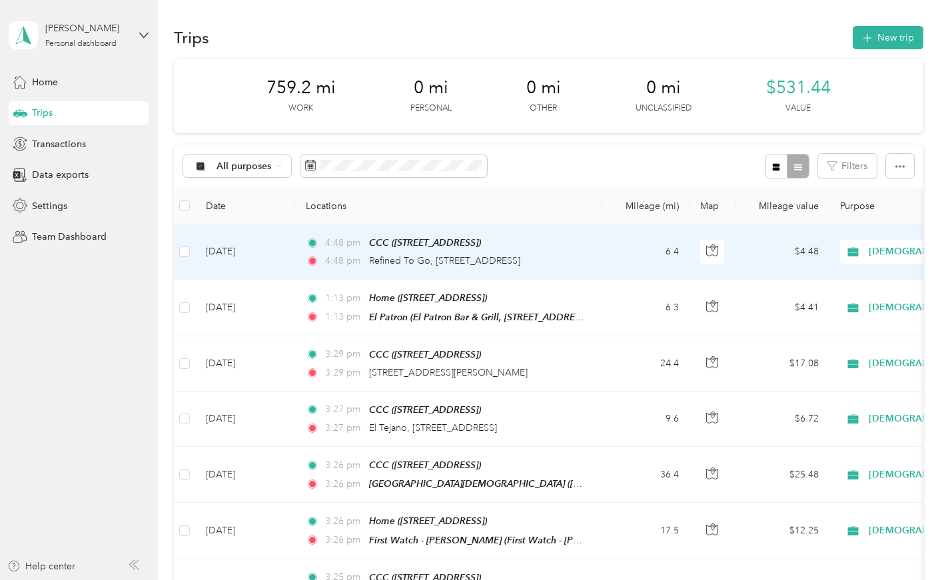
click at [895, 252] on span "[DEMOGRAPHIC_DATA]" at bounding box center [930, 252] width 122 height 15
click at [823, 273] on span "Work" at bounding box center [876, 276] width 125 height 14
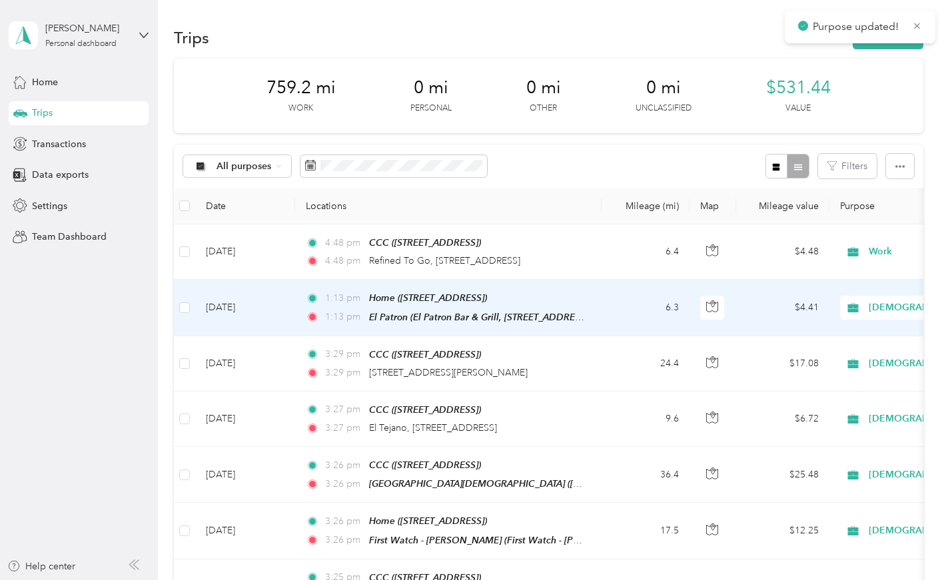
click at [879, 307] on span "[DEMOGRAPHIC_DATA]" at bounding box center [930, 307] width 122 height 15
click at [843, 328] on span "Work" at bounding box center [876, 331] width 125 height 14
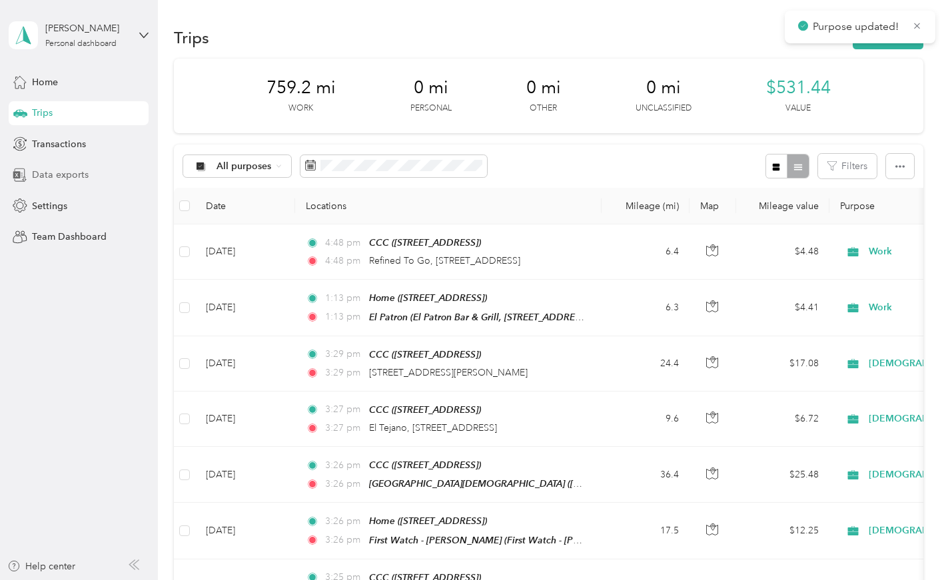
click at [54, 173] on span "Data exports" at bounding box center [60, 175] width 57 height 14
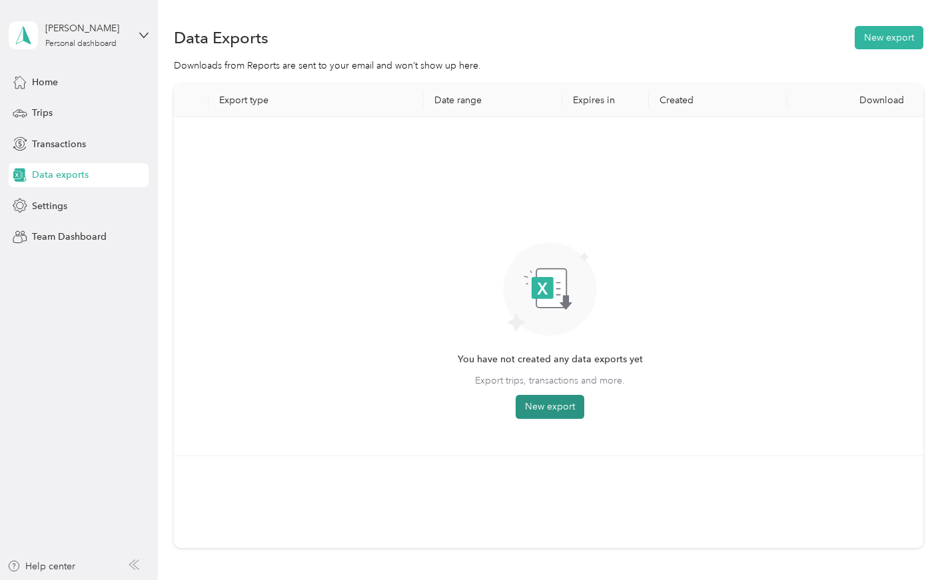
click at [537, 406] on button "New export" at bounding box center [550, 407] width 69 height 24
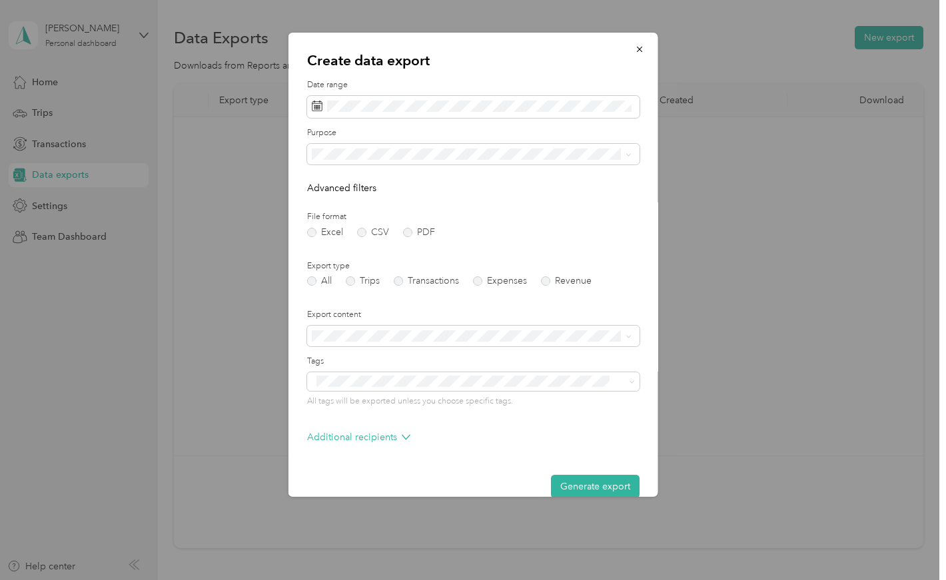
click at [324, 199] on span "Work" at bounding box center [327, 198] width 23 height 11
click at [409, 231] on label "PDF" at bounding box center [419, 232] width 32 height 9
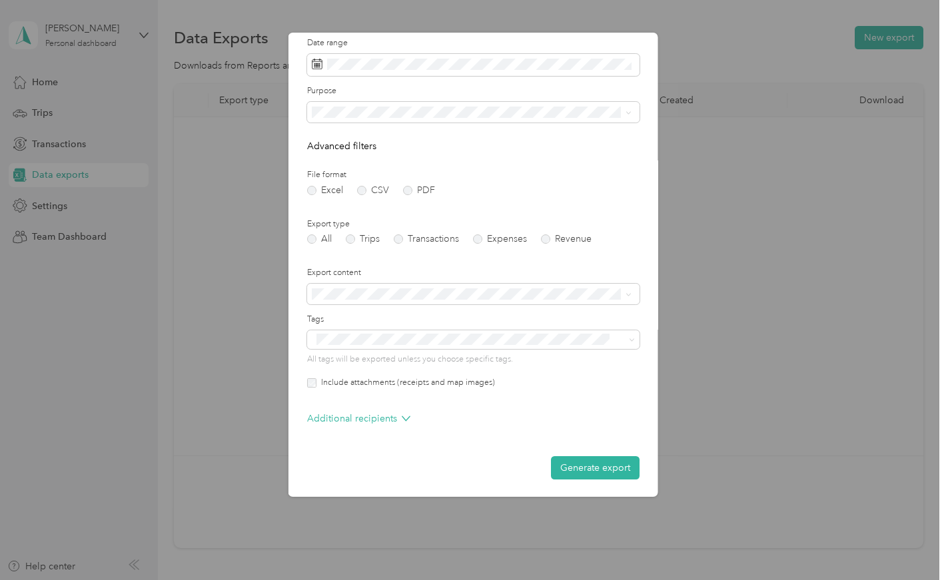
scroll to position [41, 0]
click at [591, 465] on button "Generate export" at bounding box center [595, 469] width 89 height 23
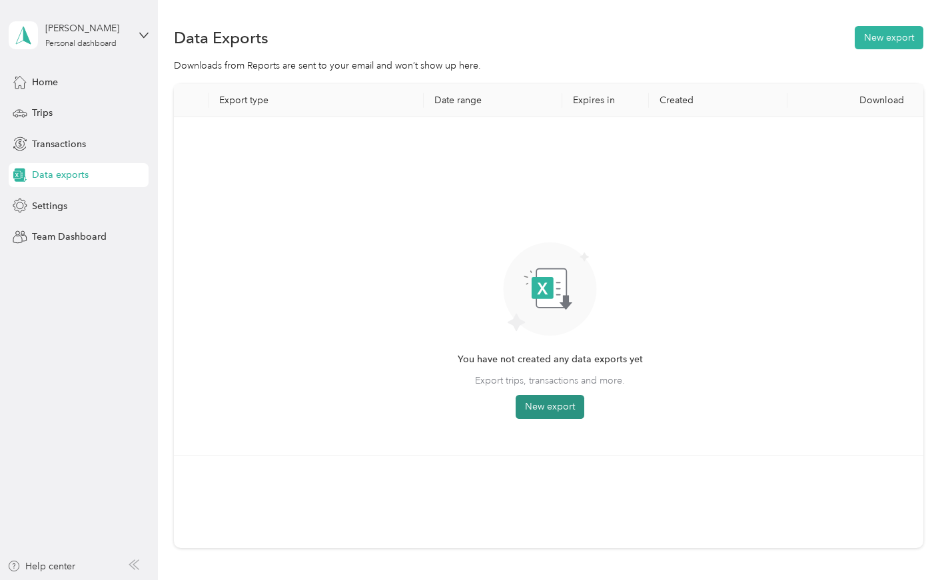
click at [555, 412] on button "New export" at bounding box center [550, 407] width 69 height 24
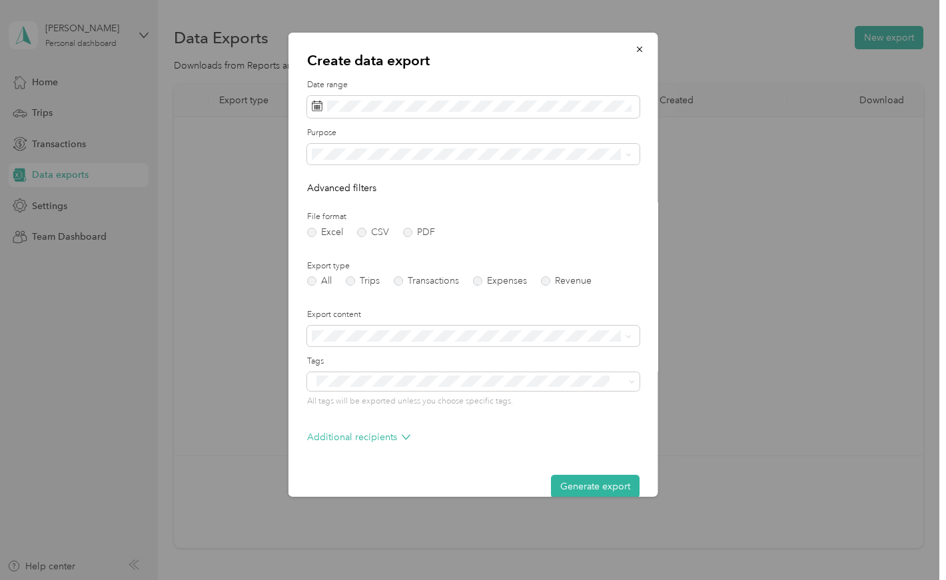
click at [326, 198] on span "Work" at bounding box center [327, 193] width 23 height 11
click at [408, 231] on label "PDF" at bounding box center [419, 232] width 32 height 9
click at [480, 280] on label "Expenses" at bounding box center [500, 280] width 54 height 9
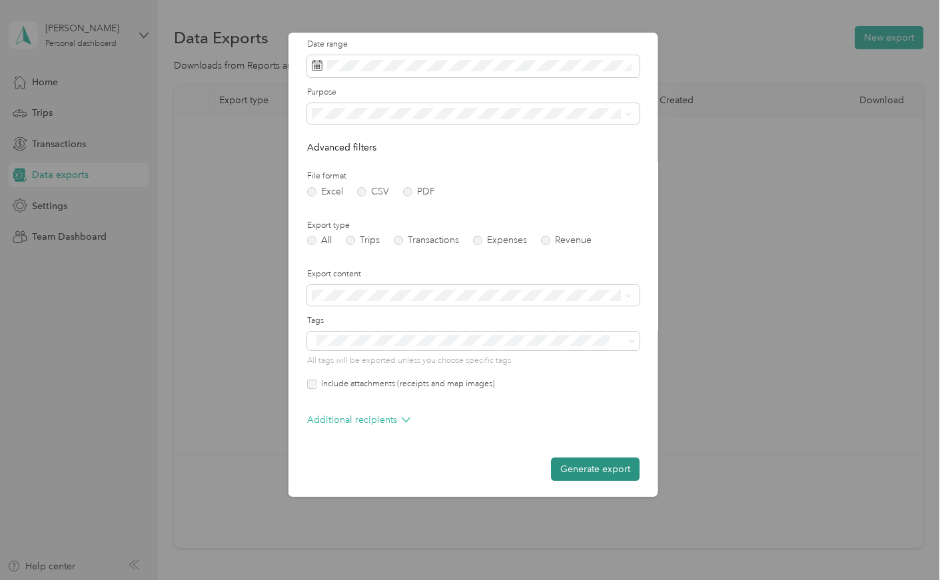
click at [584, 461] on button "Generate export" at bounding box center [595, 469] width 89 height 23
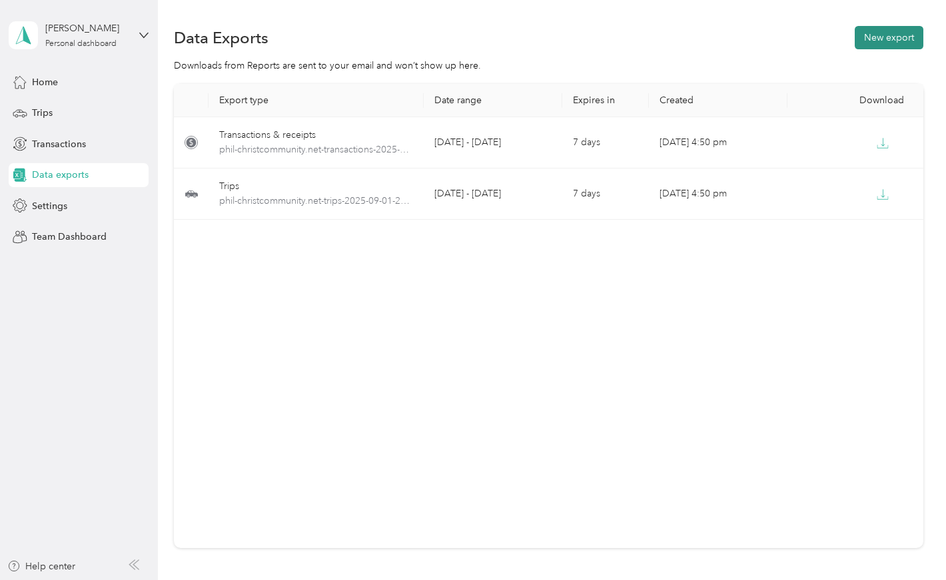
click at [898, 37] on button "New export" at bounding box center [889, 37] width 69 height 23
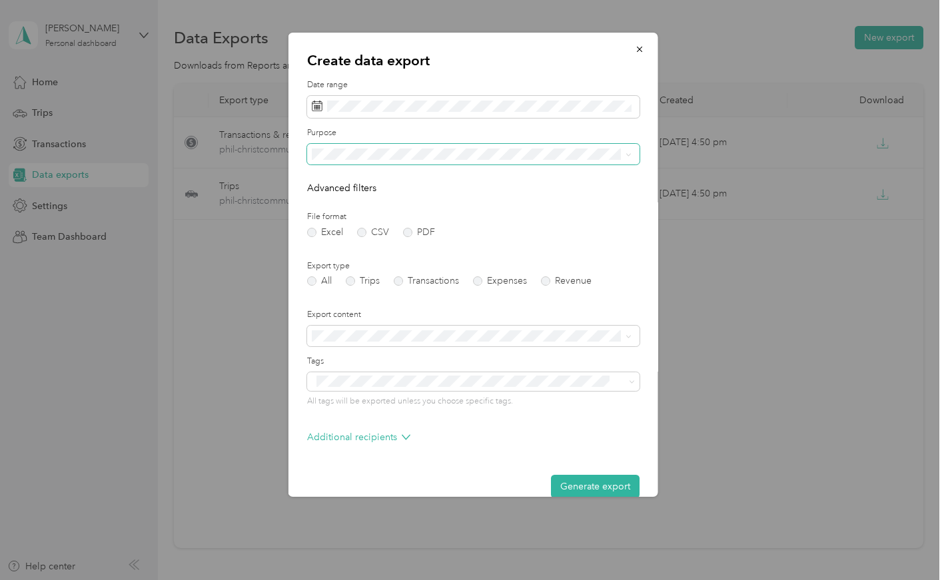
click at [346, 144] on span at bounding box center [473, 154] width 332 height 21
click at [346, 266] on span "Real Estate" at bounding box center [338, 263] width 45 height 11
click at [601, 480] on button "Generate export" at bounding box center [595, 486] width 89 height 23
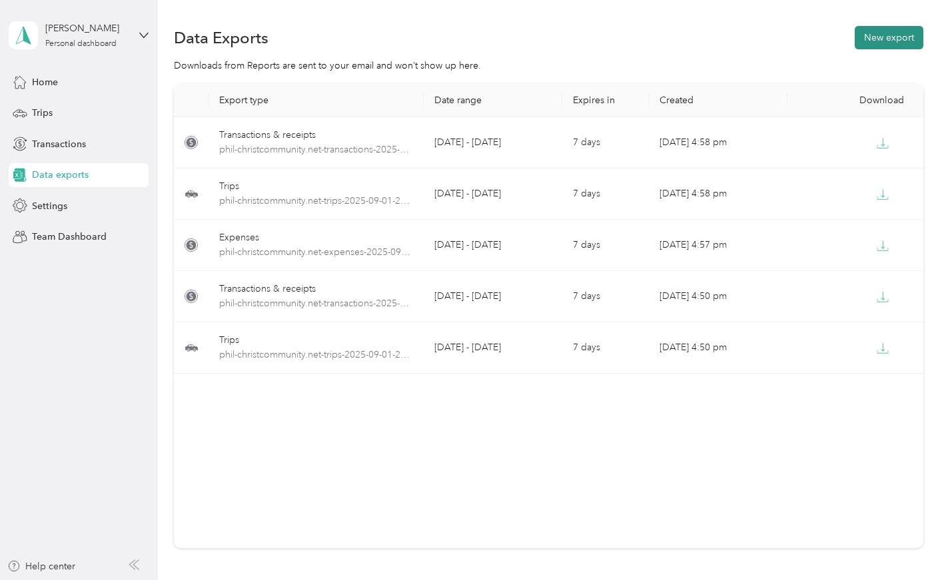
click at [893, 35] on button "New export" at bounding box center [889, 37] width 69 height 23
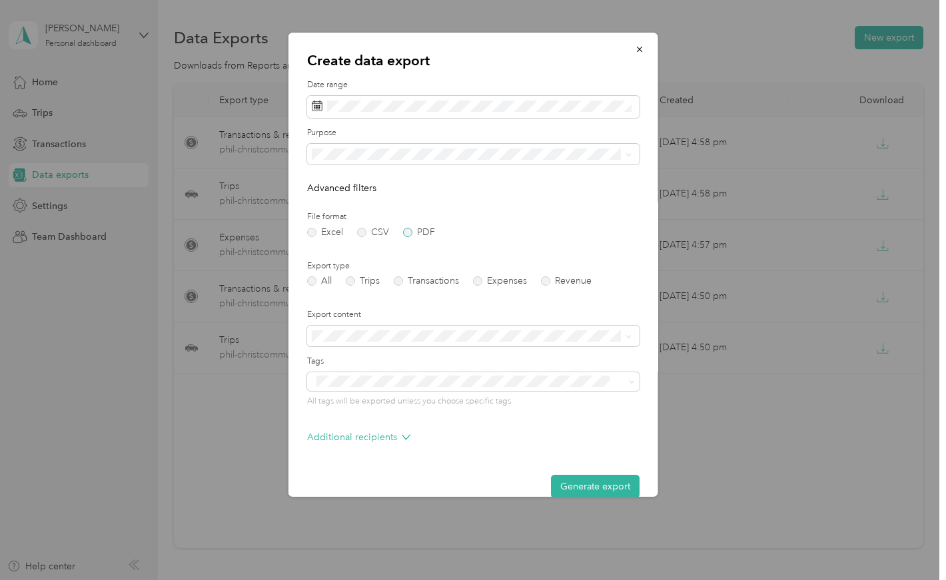
click at [406, 231] on label "PDF" at bounding box center [419, 232] width 32 height 9
click at [364, 264] on div "Real Estate" at bounding box center [471, 270] width 310 height 14
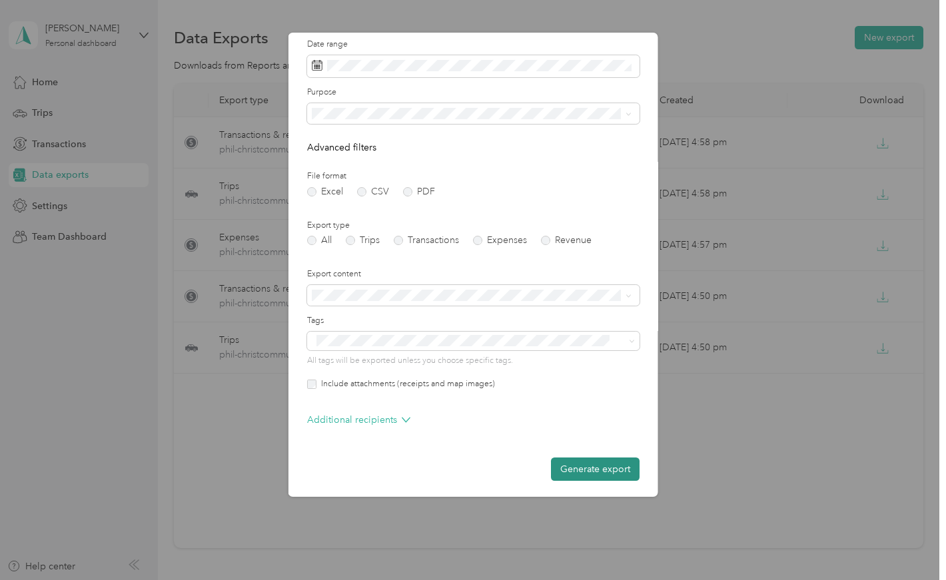
click at [608, 461] on button "Generate export" at bounding box center [595, 469] width 89 height 23
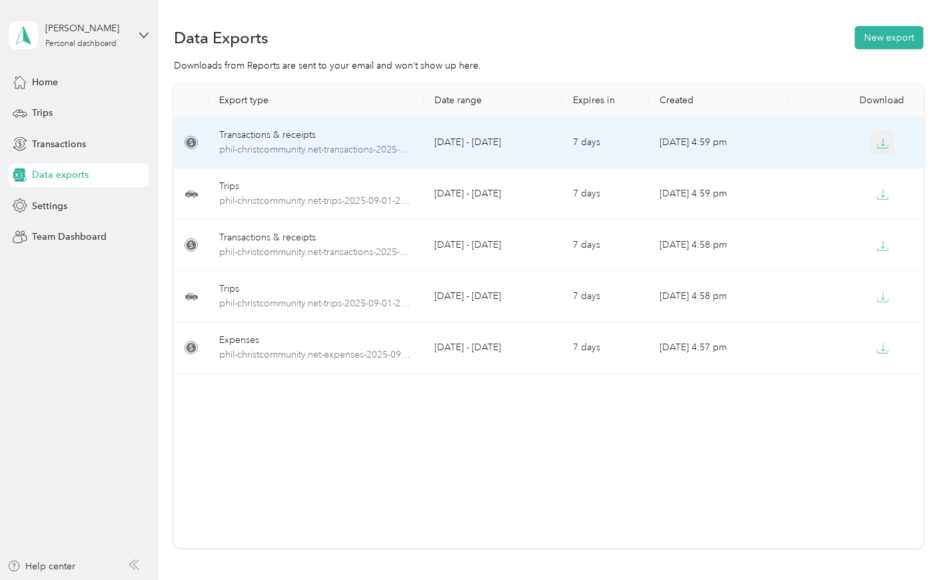
click at [883, 143] on icon "button" at bounding box center [883, 142] width 4 height 8
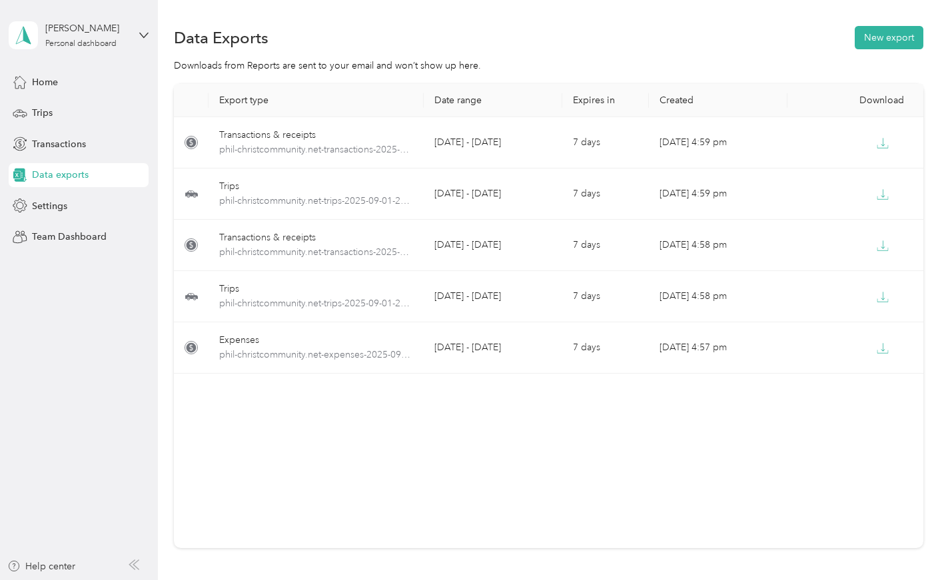
click at [452, 45] on div "Data Exports New export" at bounding box center [548, 37] width 749 height 28
click at [875, 31] on button "New export" at bounding box center [889, 37] width 69 height 23
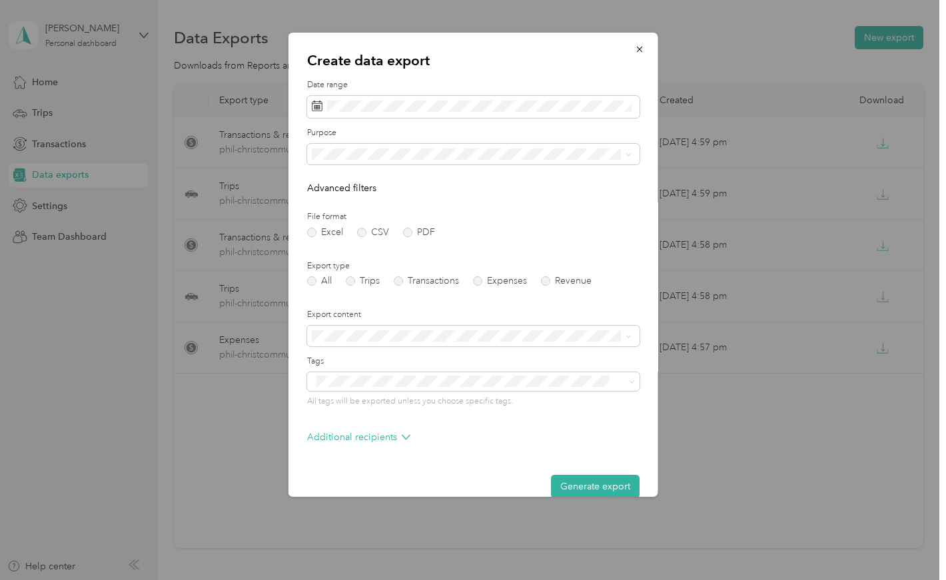
click at [327, 202] on li "Work" at bounding box center [471, 193] width 329 height 23
click at [405, 230] on label "PDF" at bounding box center [419, 232] width 32 height 9
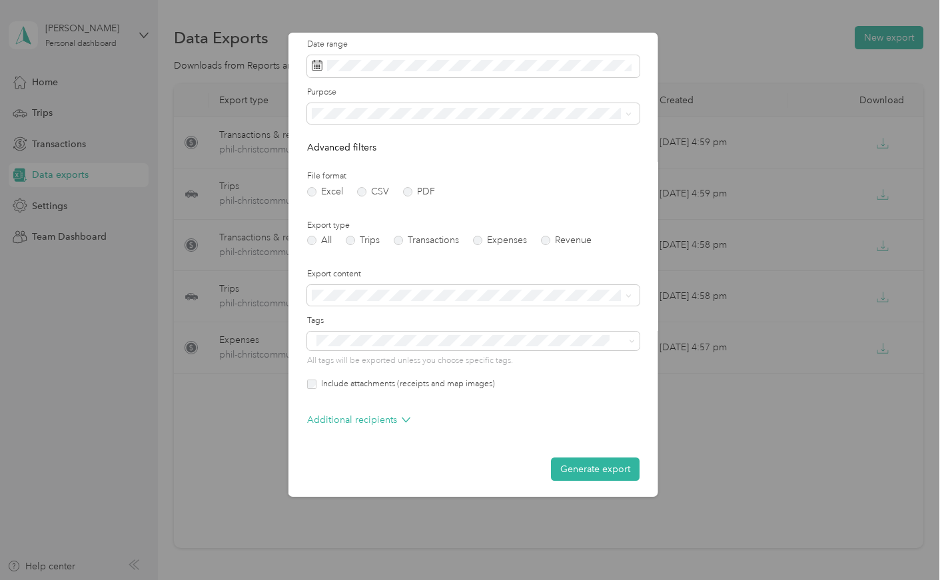
click at [317, 380] on label "Include attachments (receipts and map images)" at bounding box center [405, 384] width 179 height 12
click at [578, 468] on button "Generate export" at bounding box center [595, 469] width 89 height 23
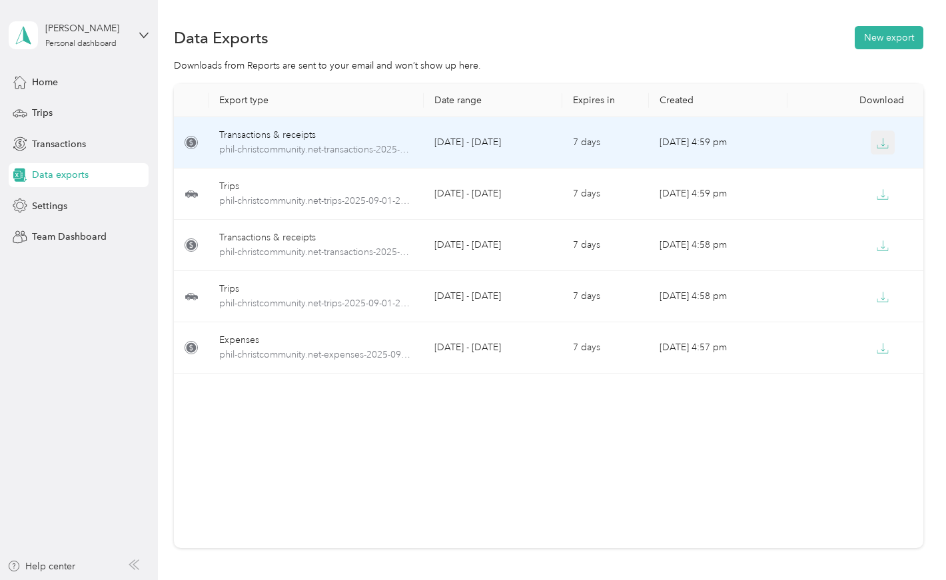
click at [885, 141] on icon "button" at bounding box center [883, 143] width 12 height 12
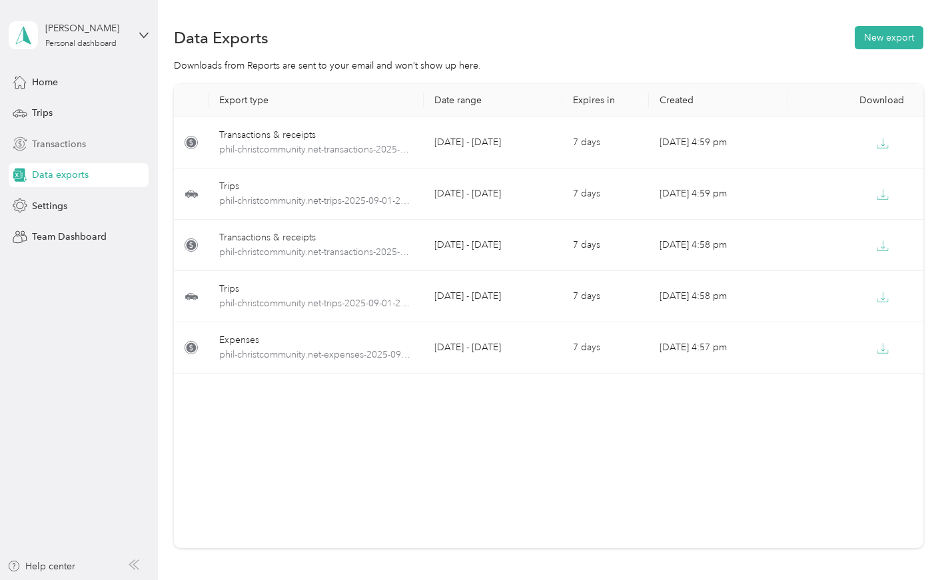
click at [49, 145] on span "Transactions" at bounding box center [59, 144] width 54 height 14
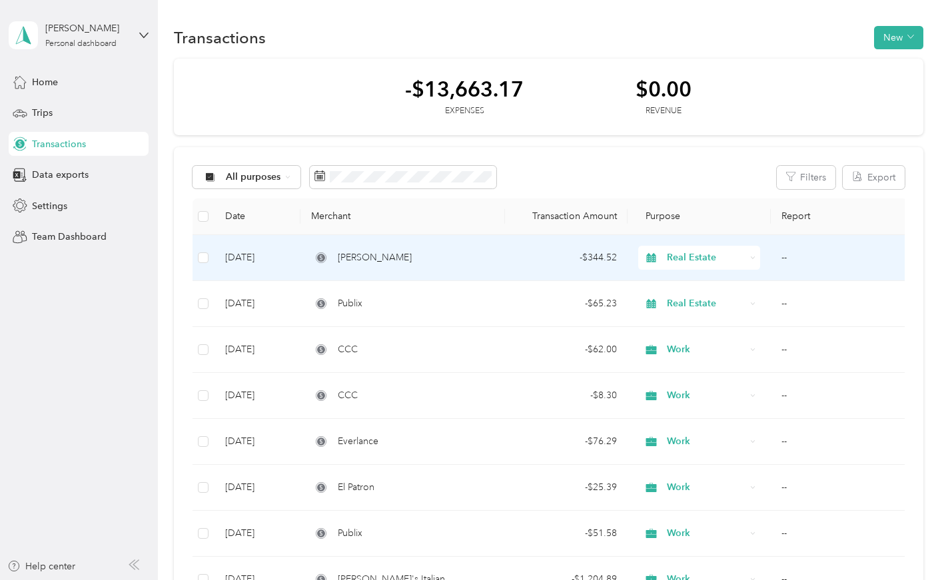
click at [722, 260] on span "Real Estate" at bounding box center [706, 258] width 79 height 15
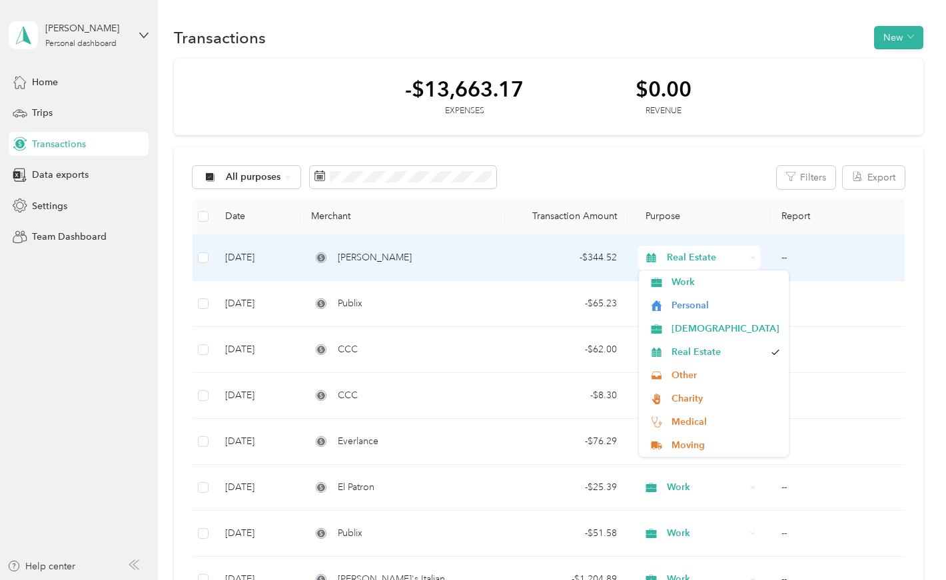
click at [722, 260] on span "Real Estate" at bounding box center [706, 258] width 79 height 15
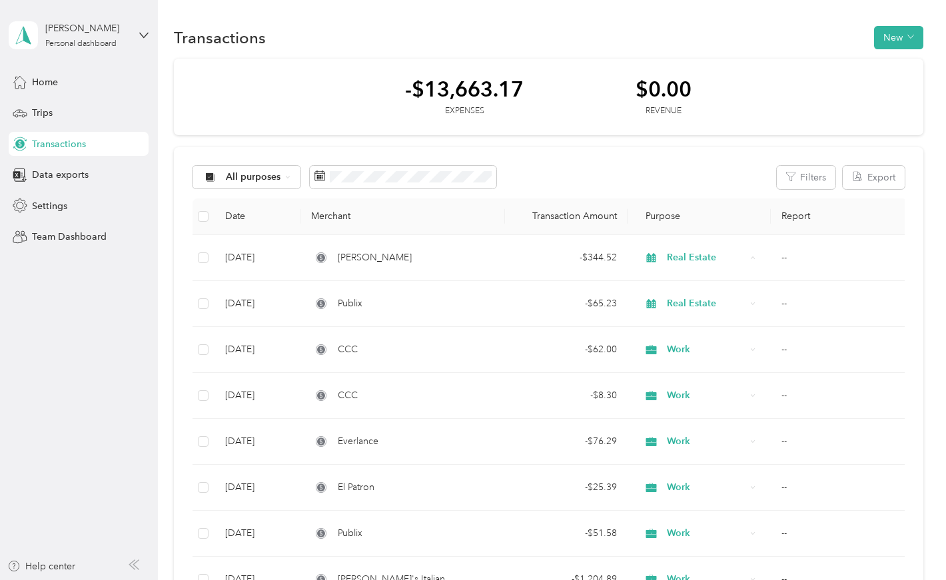
click at [827, 221] on th "Report" at bounding box center [839, 217] width 137 height 37
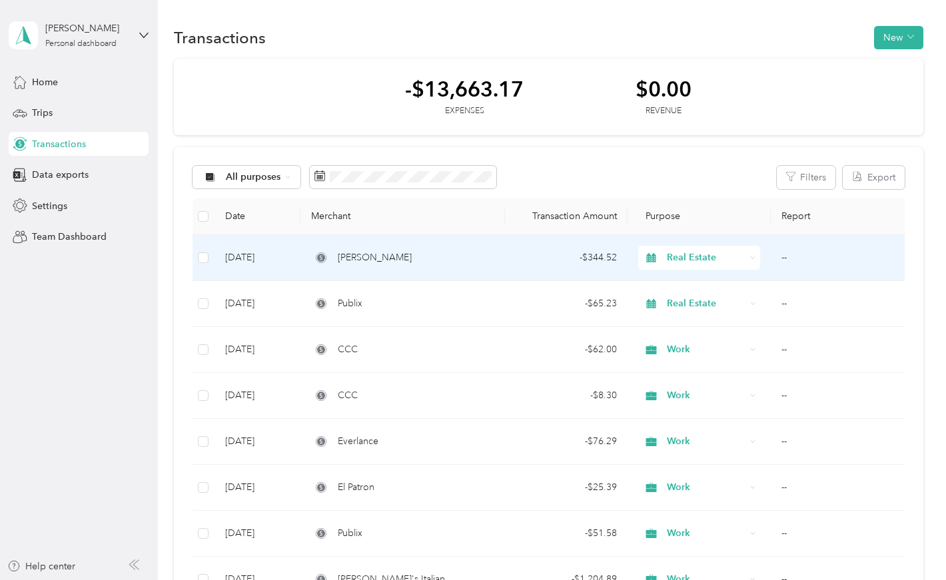
click at [756, 259] on div "Real Estate" at bounding box center [699, 258] width 122 height 24
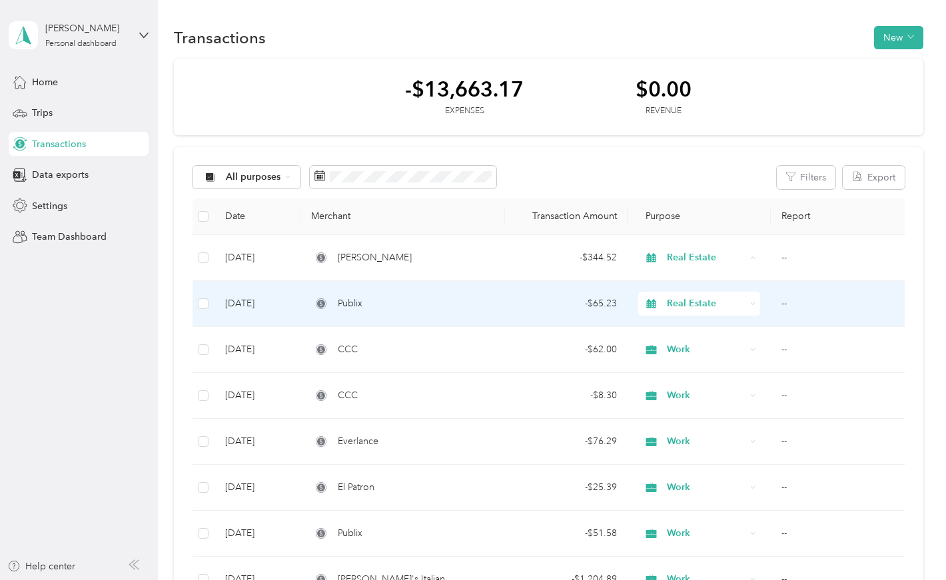
click at [814, 302] on td "--" at bounding box center [839, 304] width 137 height 46
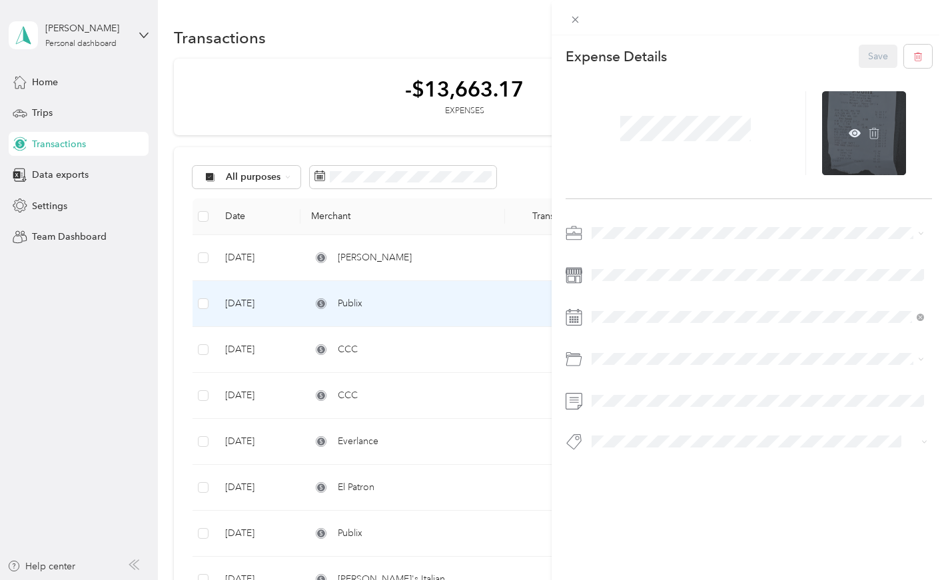
click at [835, 151] on div at bounding box center [864, 133] width 84 height 84
click at [851, 129] on icon at bounding box center [855, 133] width 12 height 12
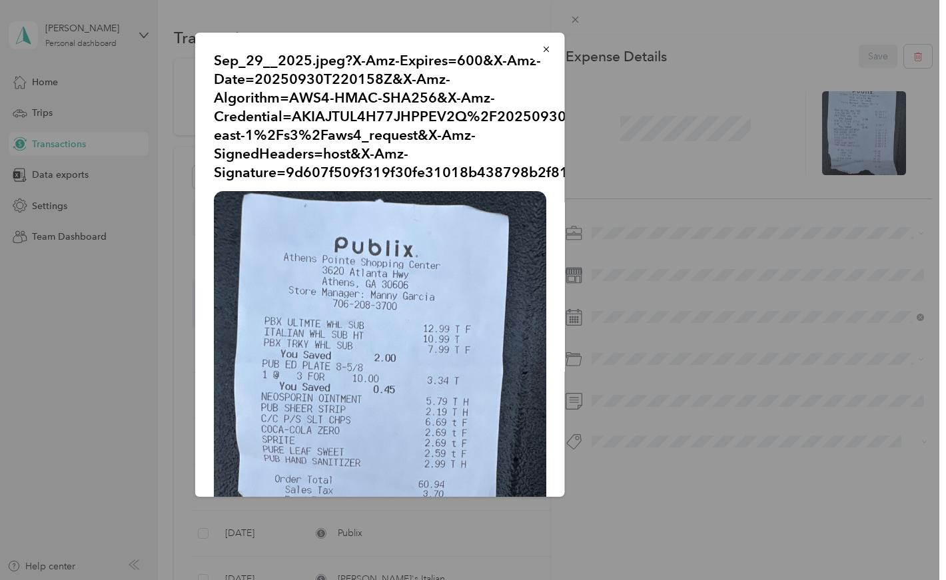
click at [513, 265] on img at bounding box center [380, 412] width 332 height 443
click at [456, 366] on img at bounding box center [380, 412] width 332 height 443
click at [781, 83] on div "Sep_29__2025.jpeg?X-Amz-Expires=600&X-Amz-Date=20250930T220158Z&X-Amz-Algorithm…" at bounding box center [658, 267] width 370 height 468
click at [801, 253] on div "Sep_29__2025.jpeg?X-Amz-Expires=600&X-Amz-Date=20250930T220158Z&X-Amz-Algorithm…" at bounding box center [658, 267] width 370 height 468
click at [543, 49] on icon "button" at bounding box center [545, 49] width 5 height 5
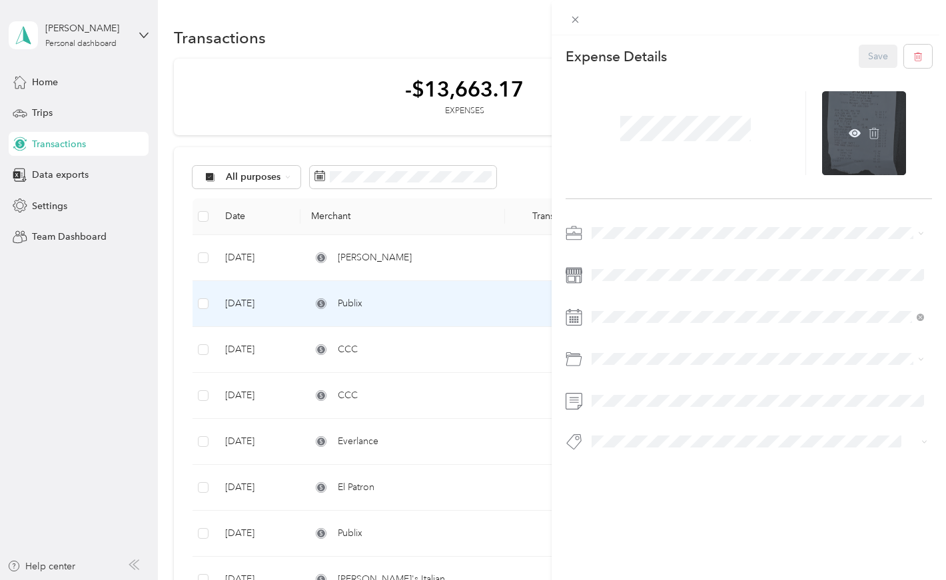
click at [859, 112] on div at bounding box center [864, 133] width 84 height 84
click at [851, 133] on icon at bounding box center [855, 133] width 12 height 12
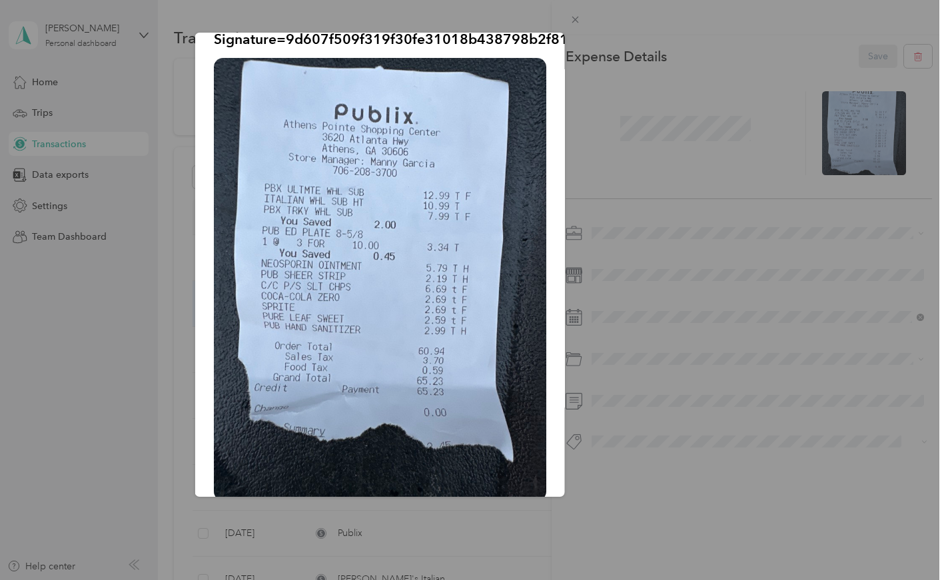
scroll to position [132, 0]
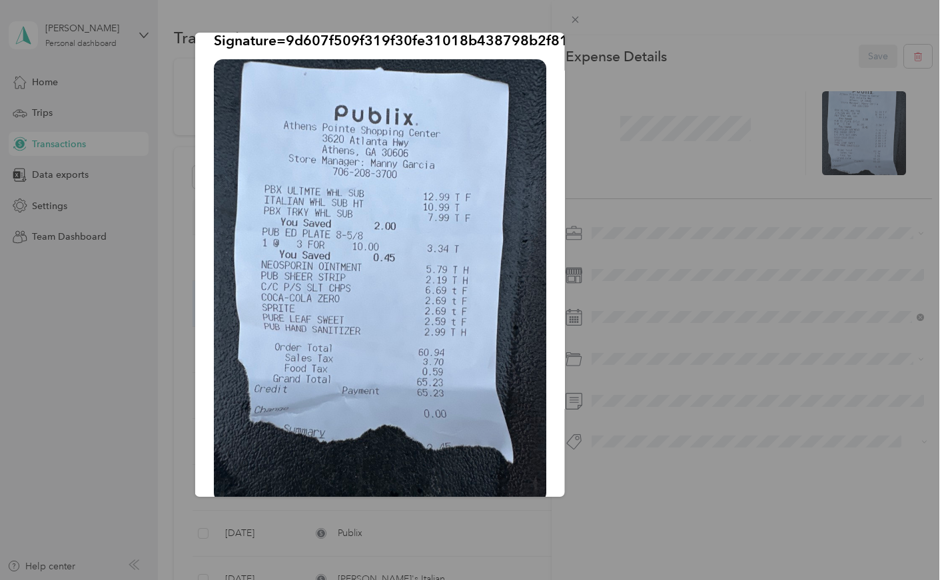
click at [577, 16] on div at bounding box center [473, 290] width 946 height 580
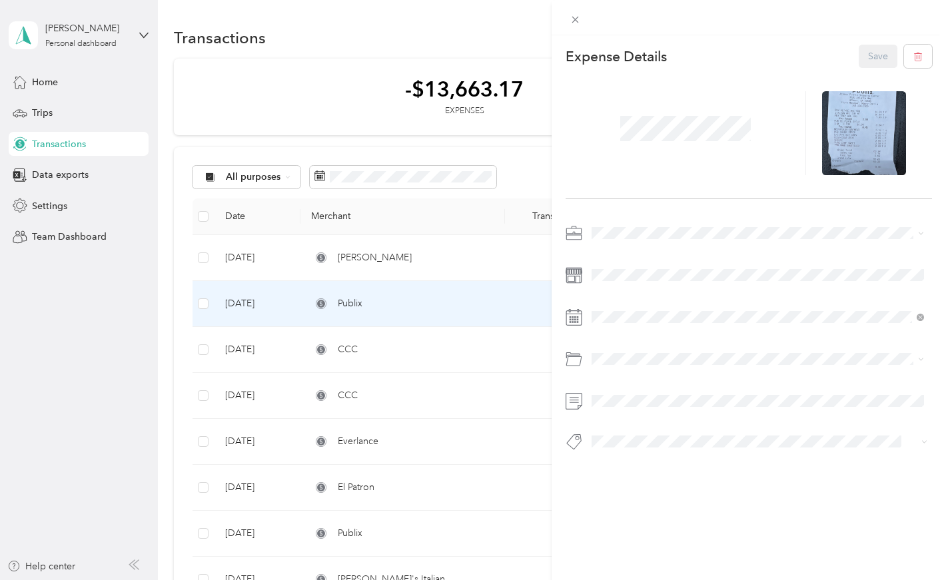
click at [432, 257] on div "This expense cannot be edited because it is either under review, approved, or p…" at bounding box center [473, 290] width 946 height 580
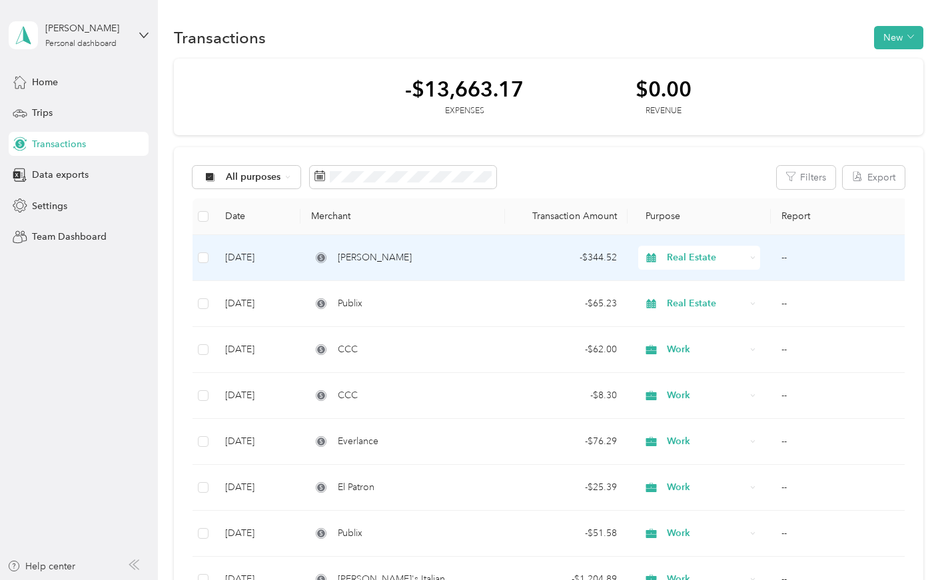
click at [431, 257] on div "[PERSON_NAME]" at bounding box center [402, 258] width 183 height 15
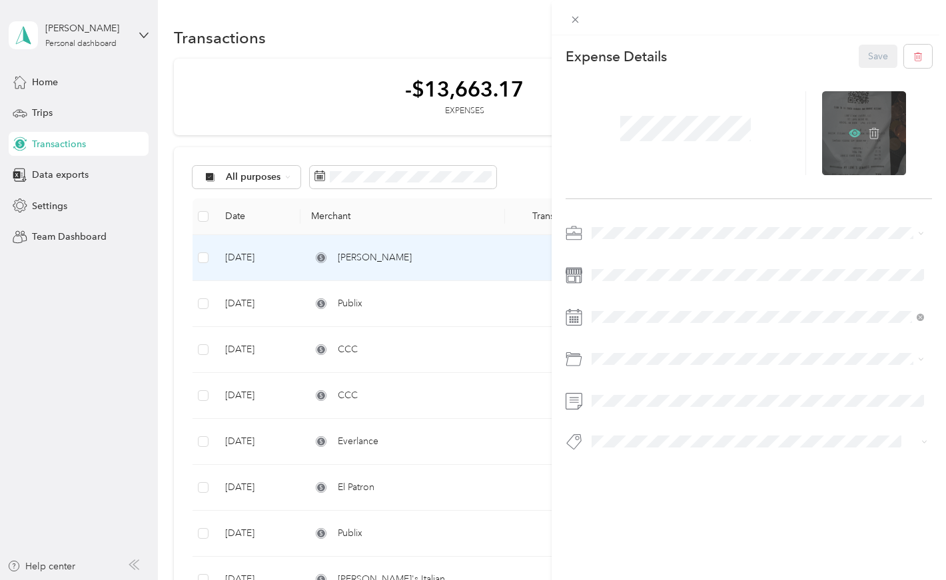
click at [849, 131] on icon at bounding box center [855, 133] width 12 height 12
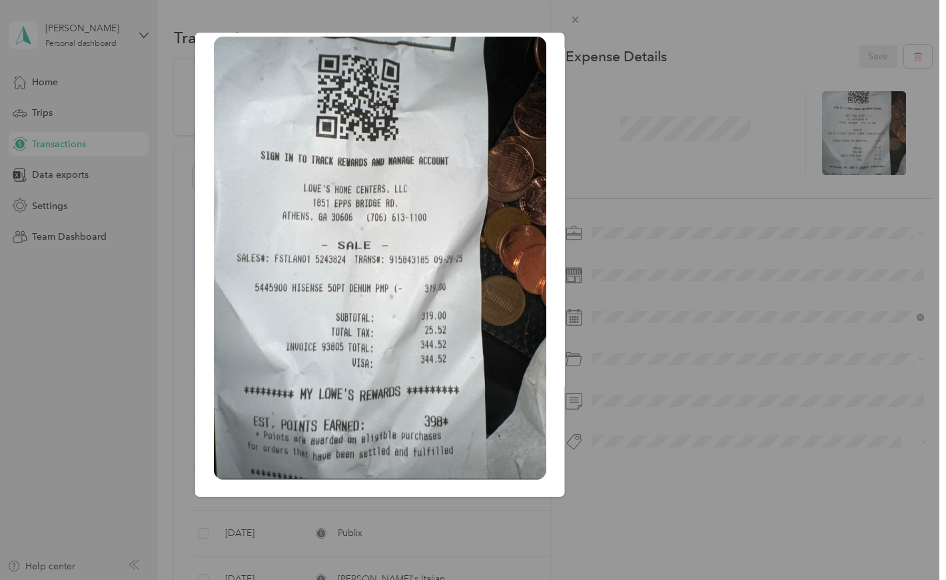
click at [663, 222] on div "Sep_29__2025.jpeg?X-Amz-Expires=600&X-Amz-Date=20250930T220312Z&X-Amz-Algorithm…" at bounding box center [658, 267] width 370 height 468
click at [578, 16] on div at bounding box center [473, 290] width 946 height 580
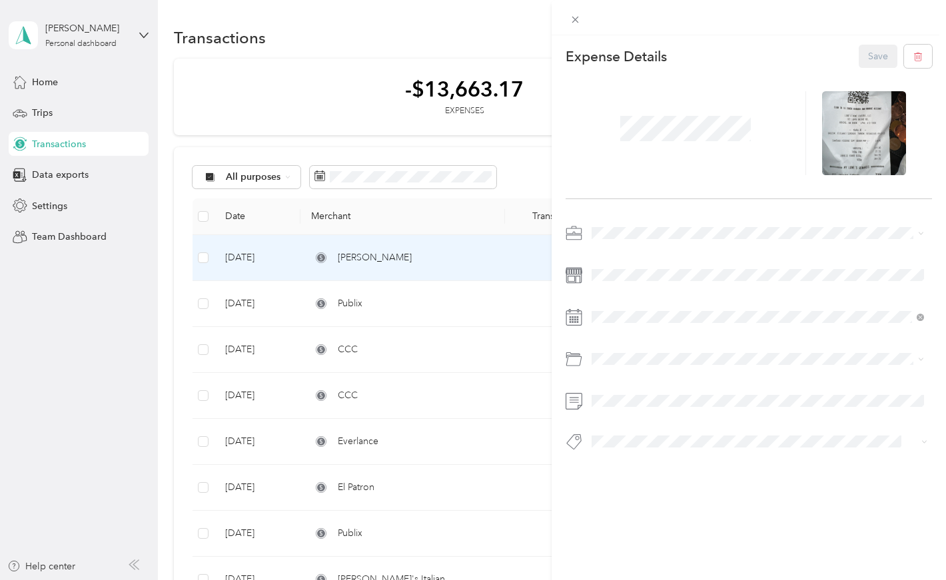
click at [313, 107] on div "This expense cannot be edited because it is either under review, approved, or p…" at bounding box center [473, 290] width 946 height 580
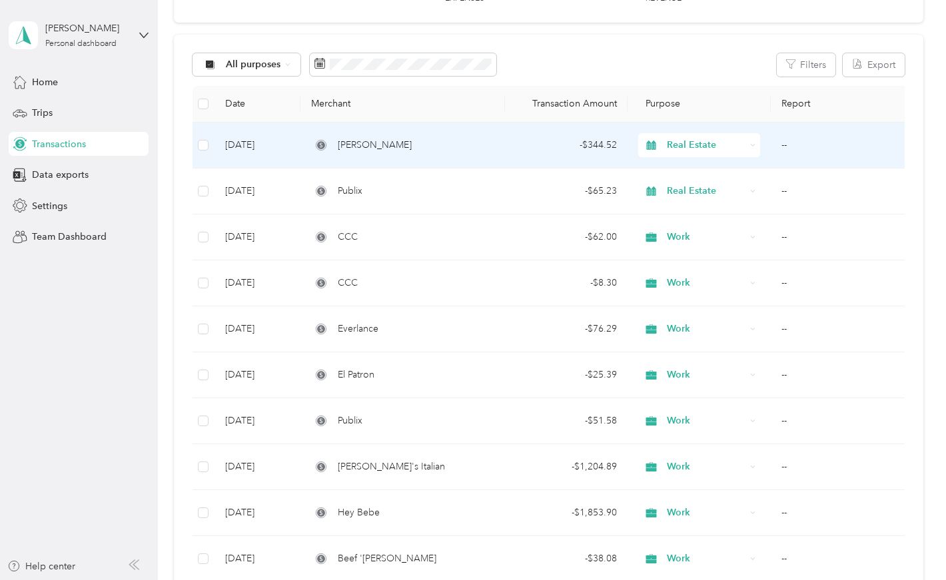
scroll to position [113, 0]
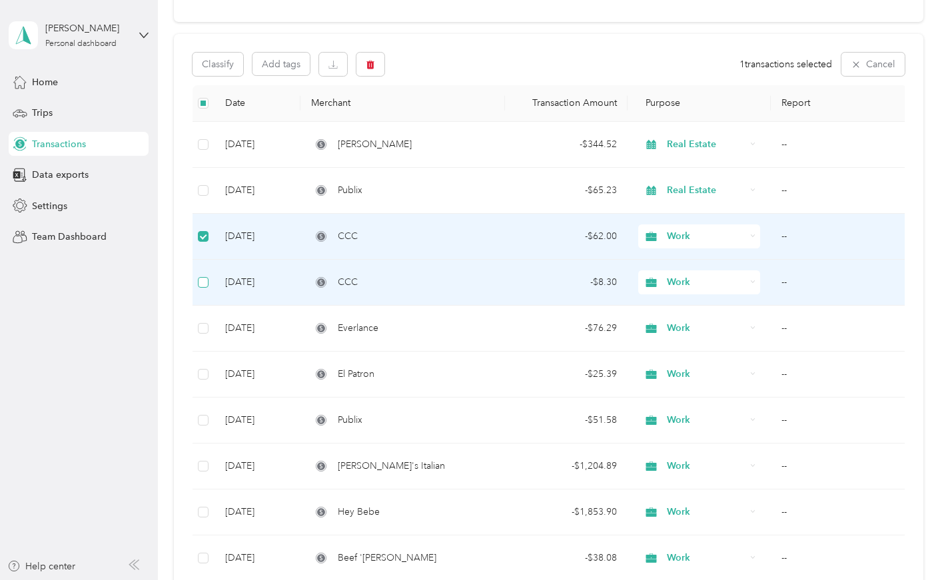
click at [207, 280] on span at bounding box center [203, 282] width 11 height 11
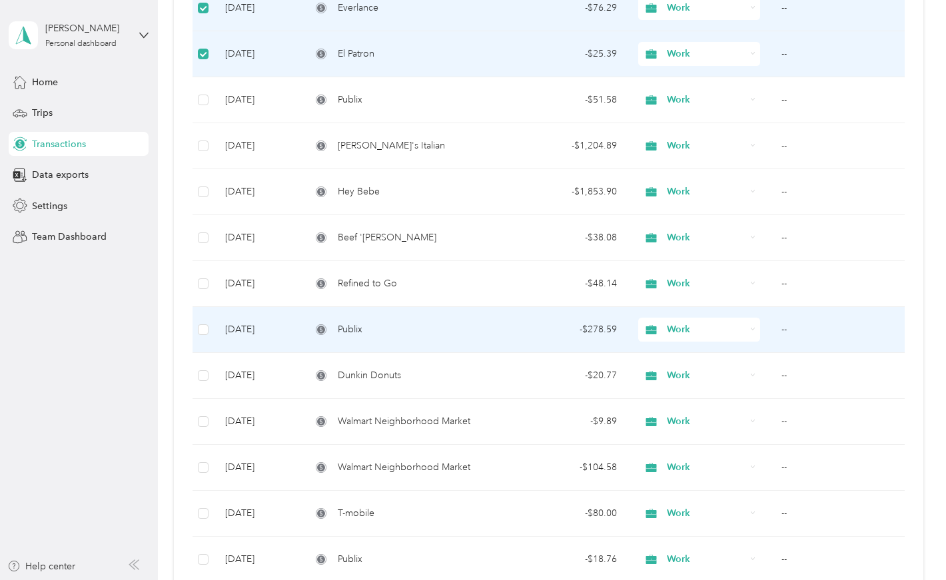
scroll to position [438, 0]
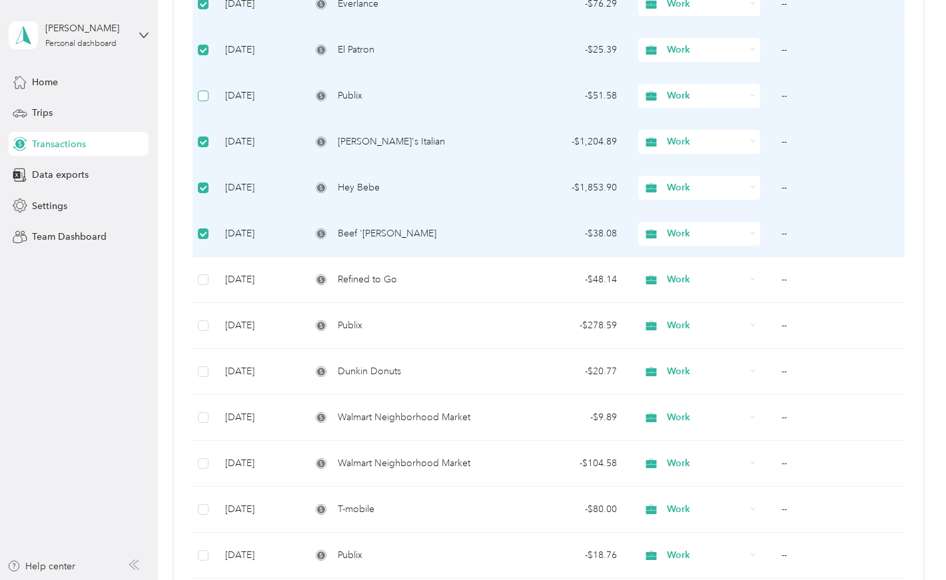
click at [209, 95] on span at bounding box center [203, 96] width 11 height 11
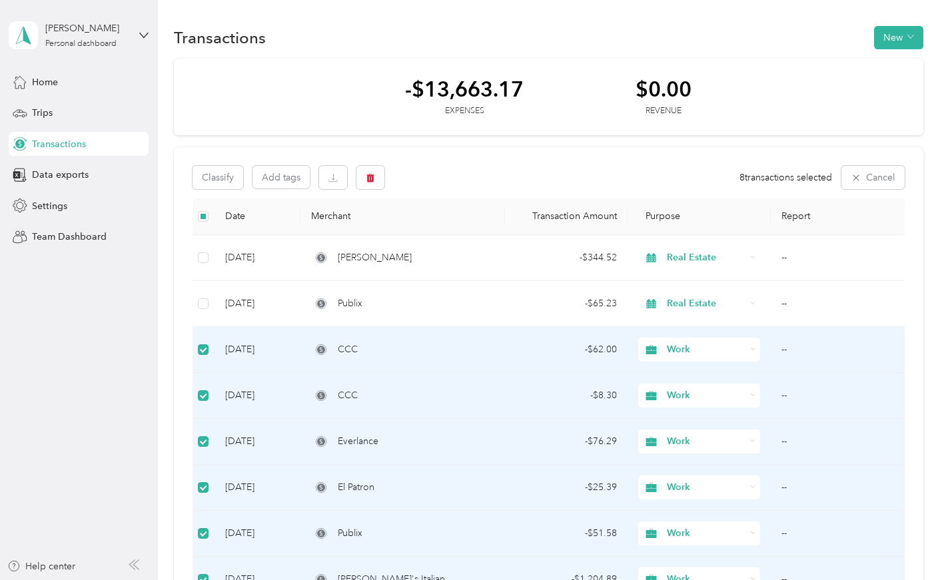
scroll to position [0, 0]
click at [907, 32] on button "New" at bounding box center [898, 37] width 49 height 23
click at [814, 29] on div "Transactions New" at bounding box center [548, 37] width 749 height 28
click at [77, 180] on span "Data exports" at bounding box center [60, 175] width 57 height 14
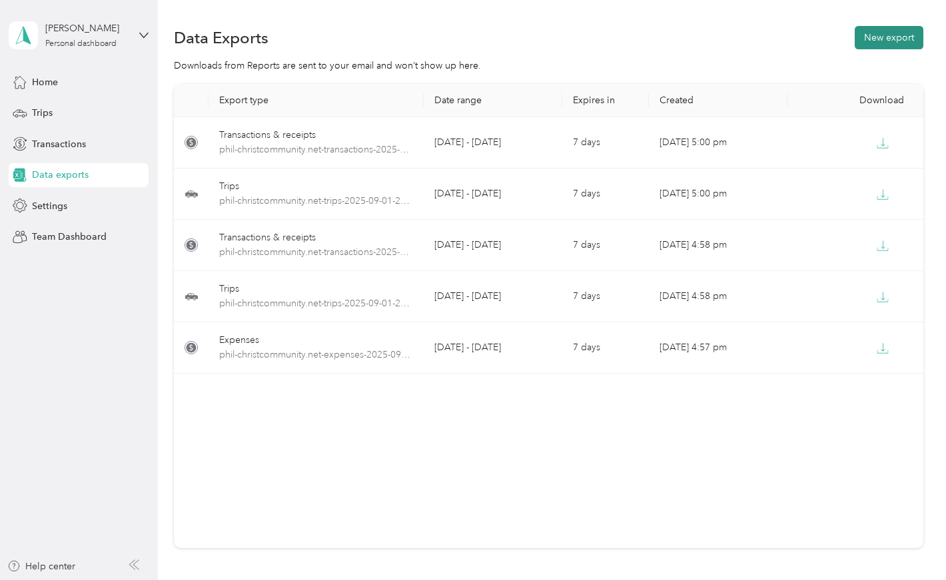
click at [906, 34] on button "New export" at bounding box center [889, 37] width 69 height 23
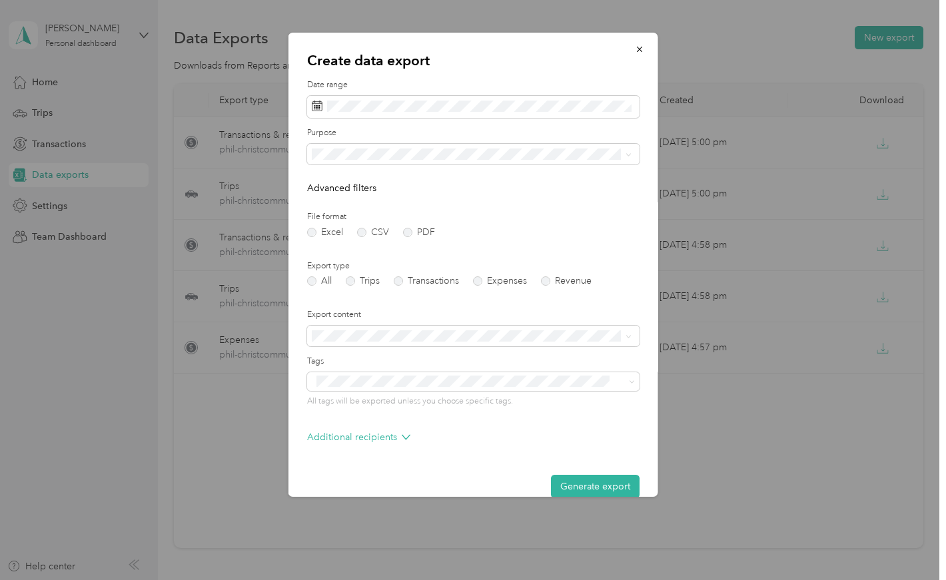
click at [323, 199] on span "Work" at bounding box center [327, 200] width 23 height 11
click at [407, 228] on label "PDF" at bounding box center [419, 232] width 32 height 9
click at [480, 276] on label "Expenses" at bounding box center [500, 280] width 54 height 9
click at [372, 366] on ol "Summary only Summary and full expenses list" at bounding box center [471, 367] width 329 height 47
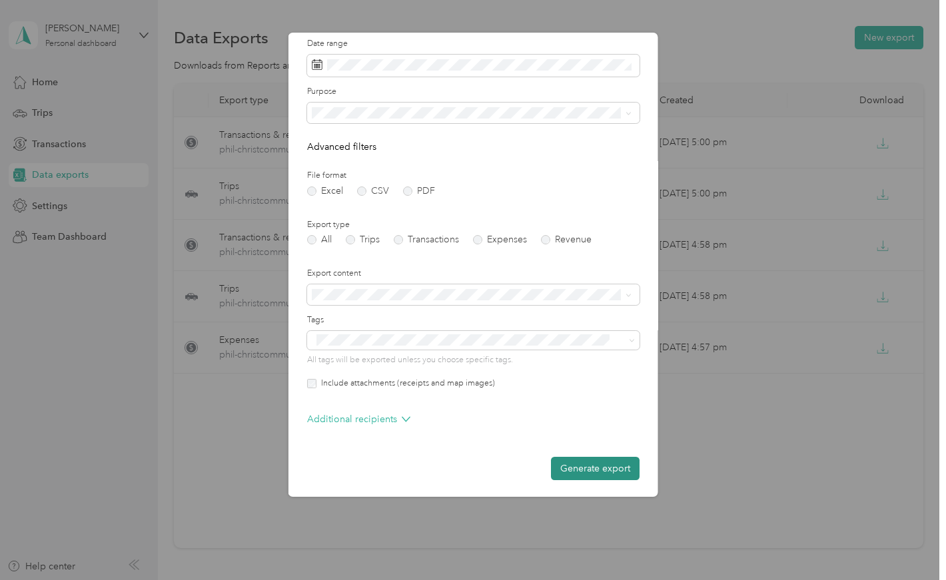
scroll to position [41, 0]
click at [581, 462] on button "Generate export" at bounding box center [595, 469] width 89 height 23
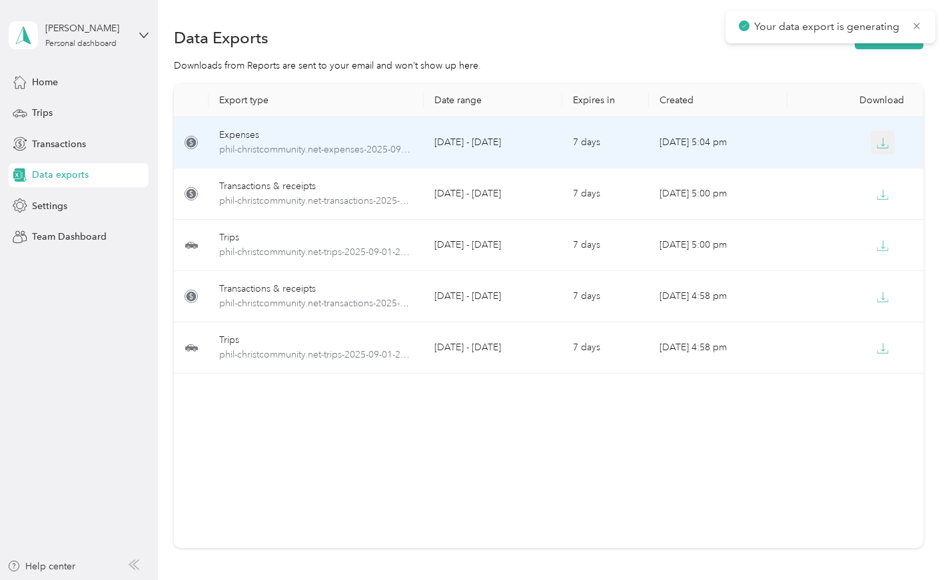
click at [881, 140] on icon "button" at bounding box center [883, 143] width 12 height 12
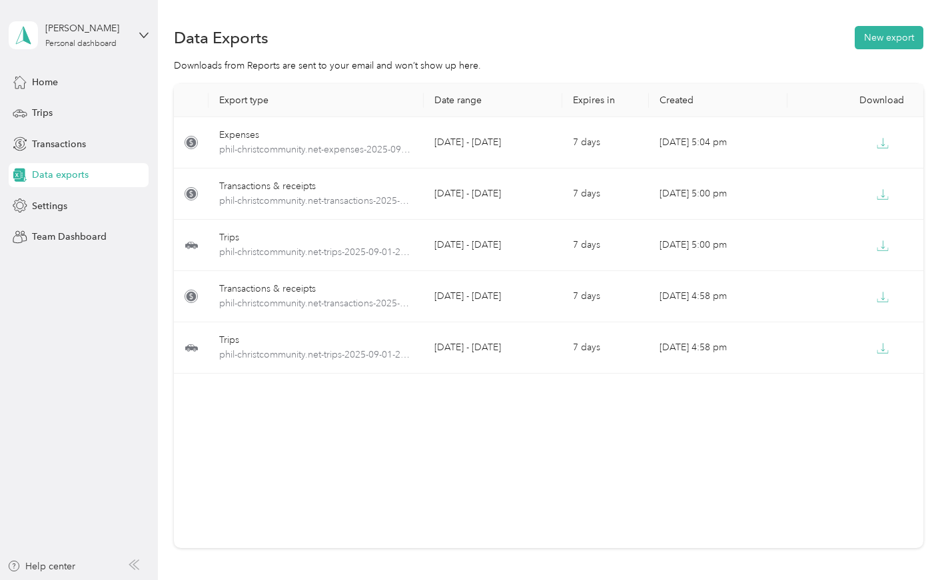
click at [375, 100] on th "Export type" at bounding box center [316, 100] width 215 height 33
click at [50, 149] on span "Transactions" at bounding box center [59, 144] width 54 height 14
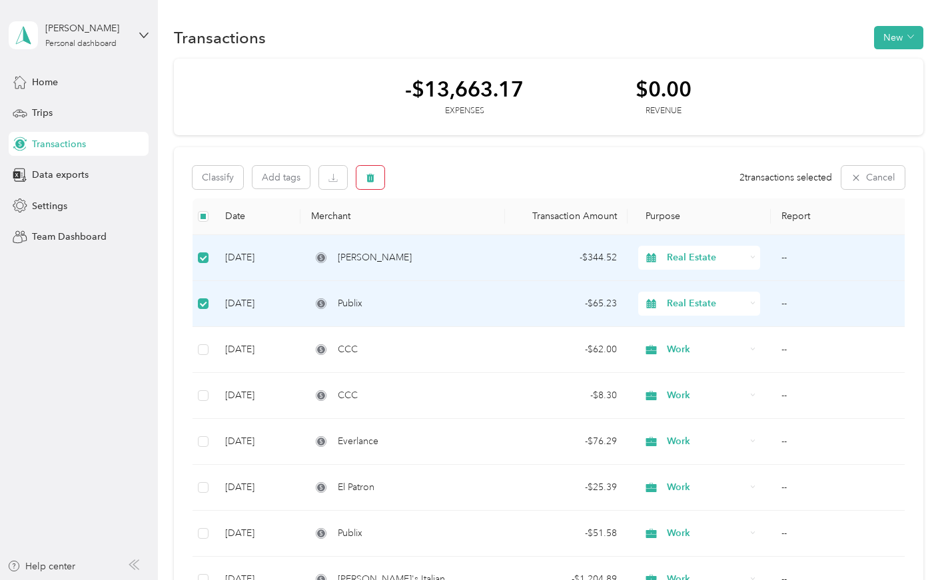
click at [375, 175] on icon "button" at bounding box center [370, 177] width 9 height 9
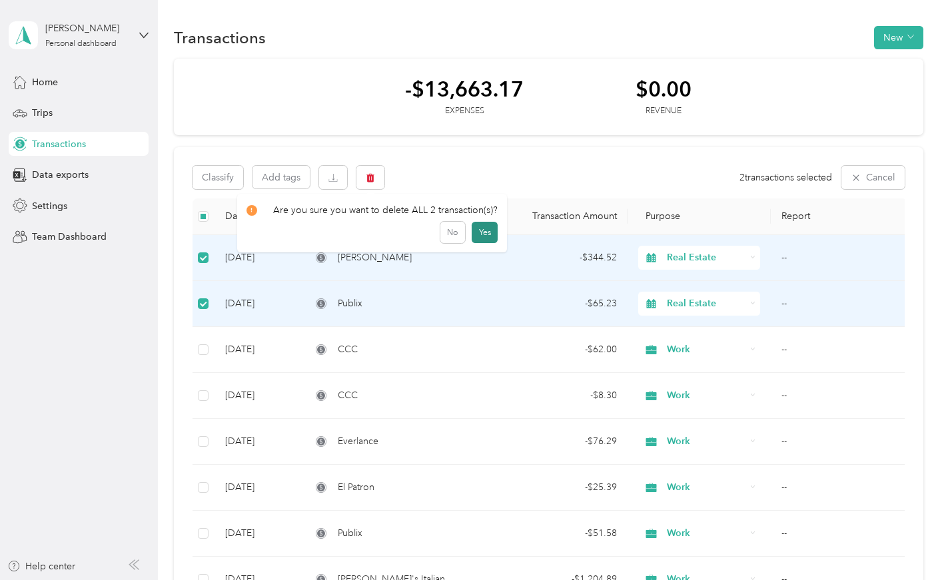
click at [482, 227] on button "Yes" at bounding box center [485, 232] width 26 height 21
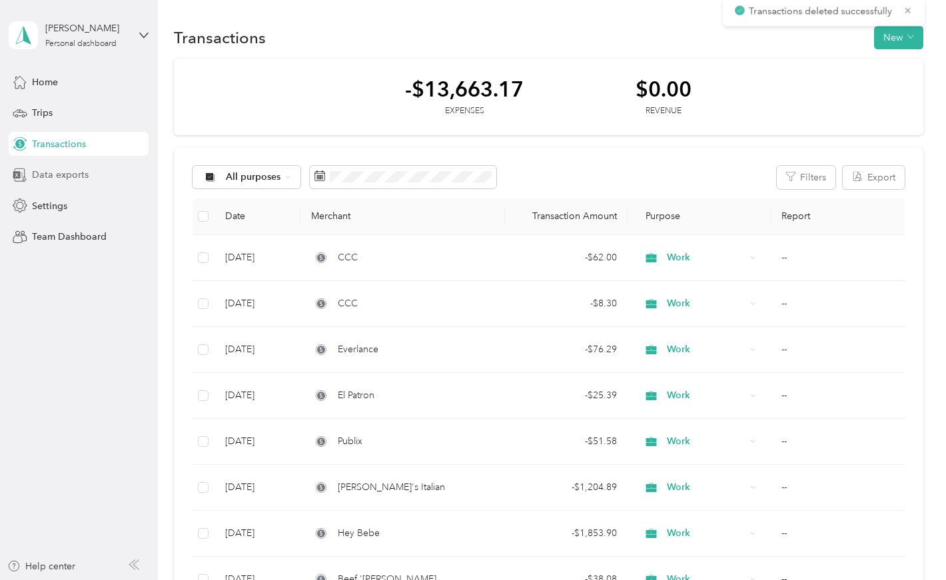
click at [36, 175] on span "Data exports" at bounding box center [60, 175] width 57 height 14
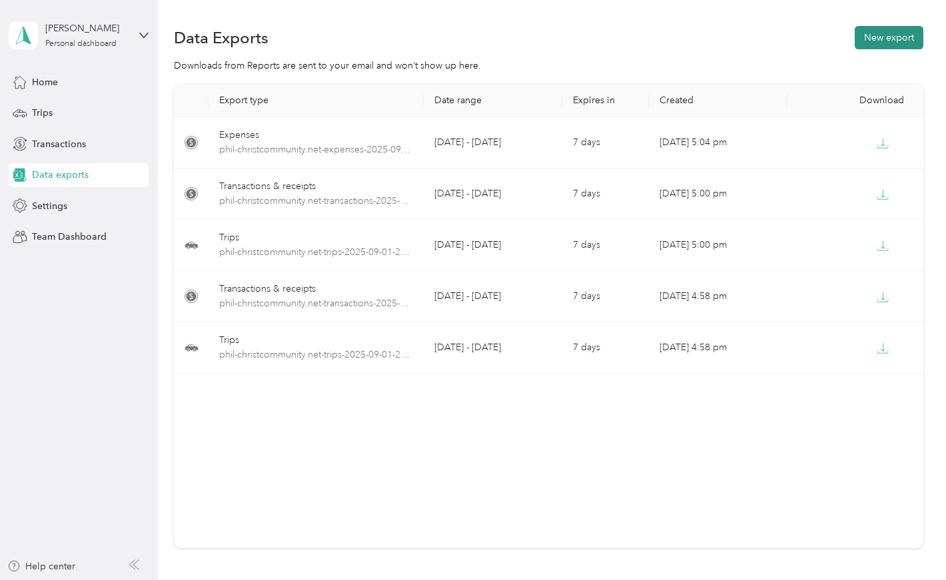
click at [870, 35] on button "New export" at bounding box center [889, 37] width 69 height 23
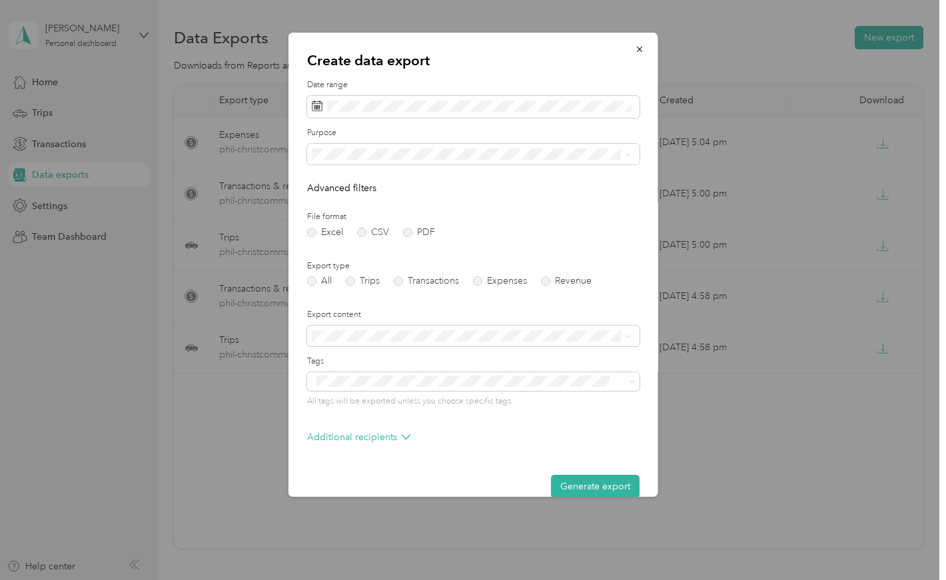
click at [331, 197] on span "Work" at bounding box center [327, 200] width 23 height 11
click at [408, 228] on label "PDF" at bounding box center [419, 232] width 32 height 9
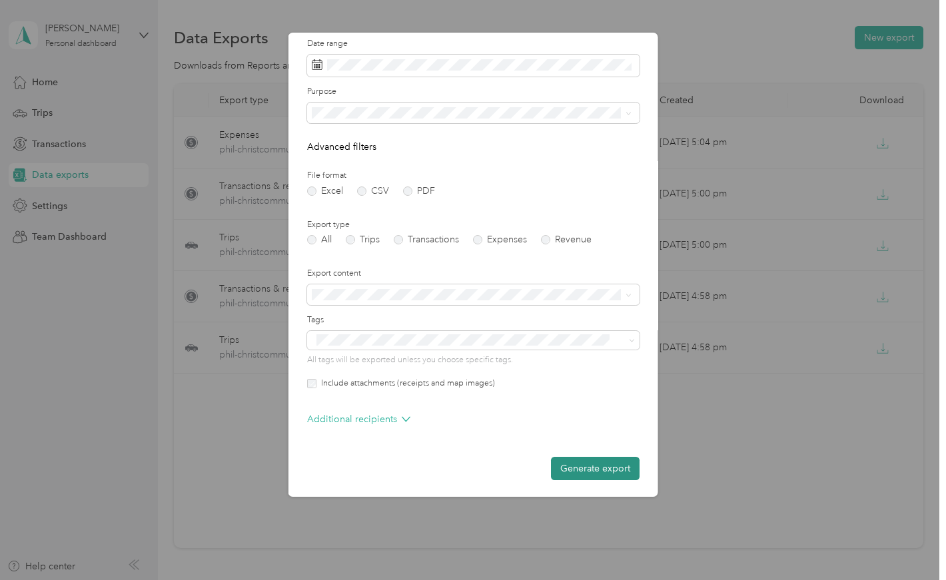
scroll to position [41, 0]
click at [588, 466] on button "Generate export" at bounding box center [595, 469] width 89 height 23
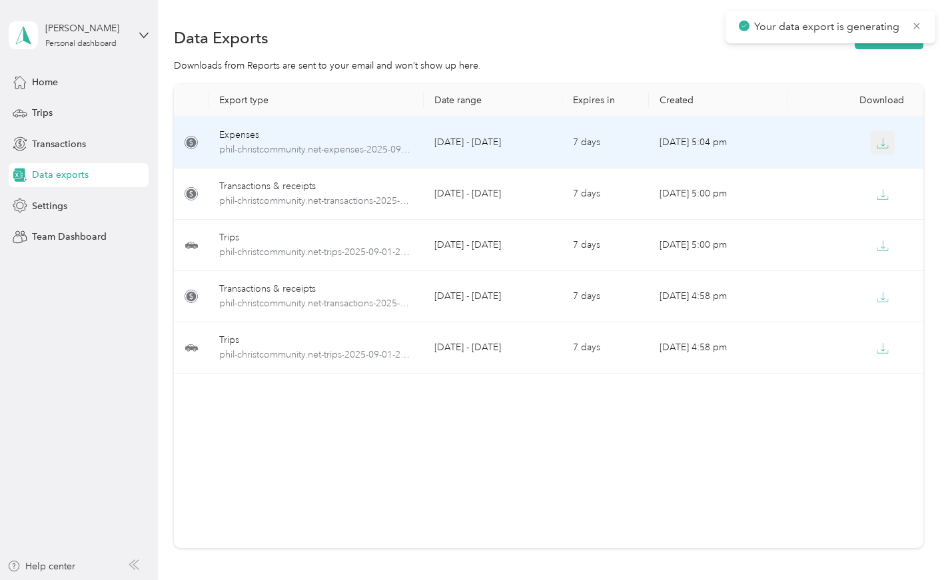
click at [877, 140] on icon "button" at bounding box center [883, 143] width 12 height 12
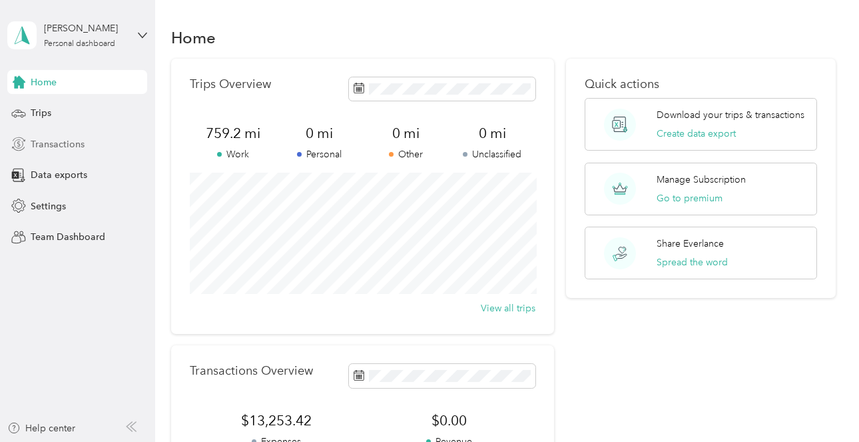
click at [55, 142] on span "Transactions" at bounding box center [58, 144] width 54 height 14
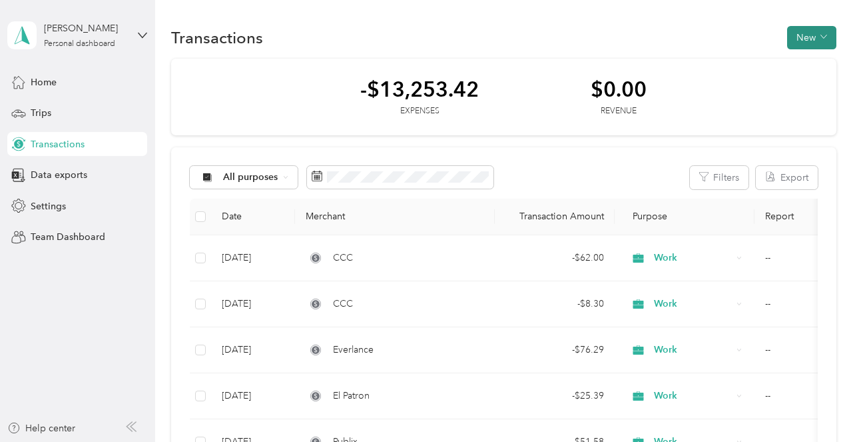
click at [813, 37] on button "New" at bounding box center [811, 37] width 49 height 23
click at [798, 62] on span "Expense" at bounding box center [812, 63] width 36 height 14
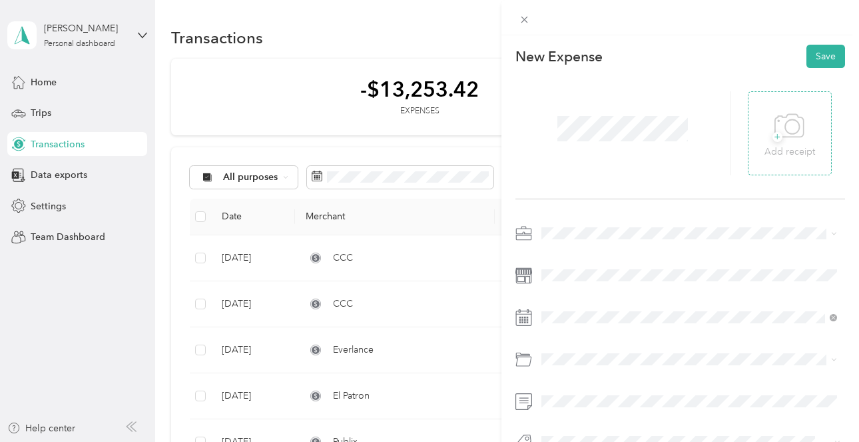
click at [812, 131] on div "+ Add receipt" at bounding box center [790, 133] width 51 height 51
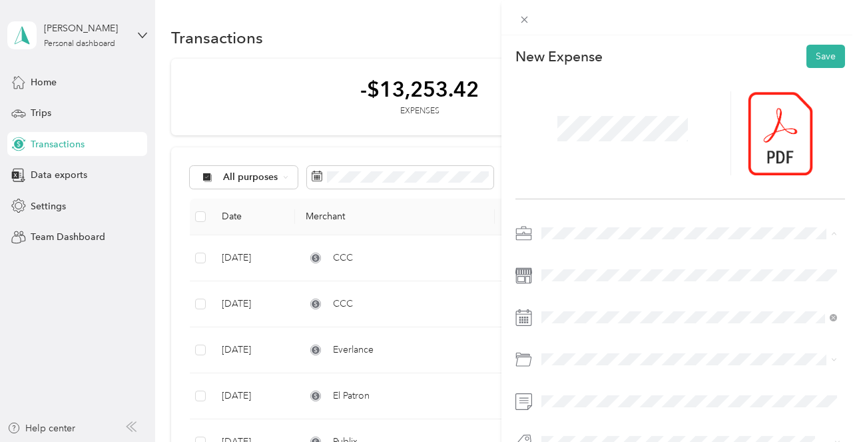
click at [556, 251] on span "Work" at bounding box center [557, 256] width 23 height 11
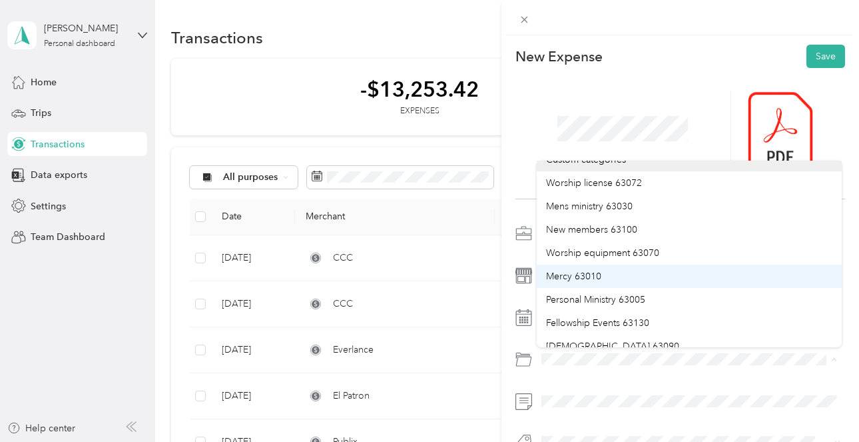
scroll to position [23, 0]
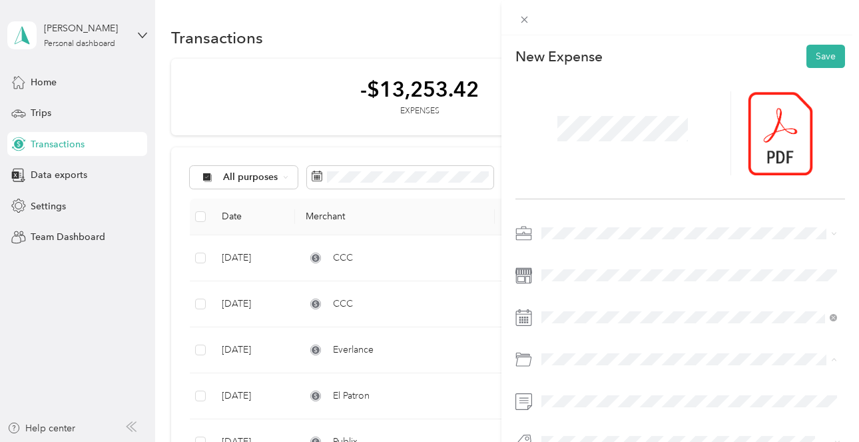
click at [621, 297] on span "Personal Ministry 63005" at bounding box center [595, 296] width 99 height 11
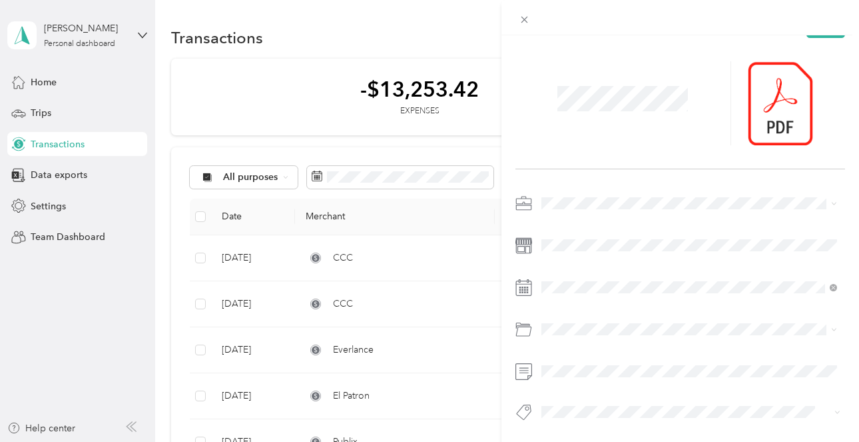
scroll to position [34, 0]
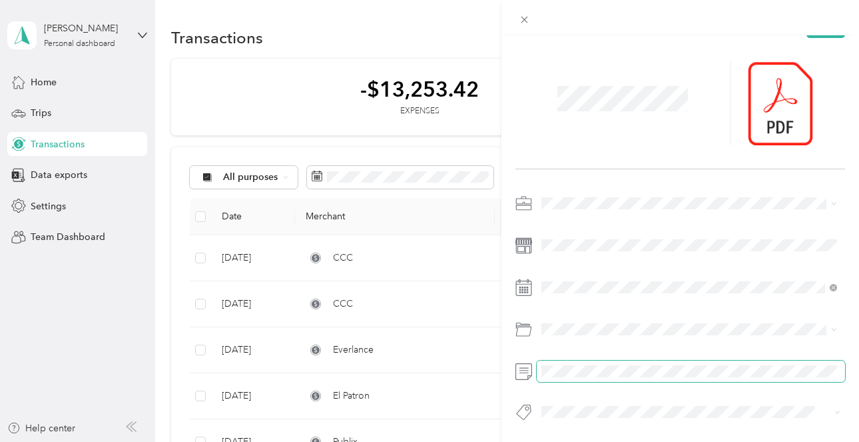
click at [584, 360] on span at bounding box center [691, 370] width 309 height 21
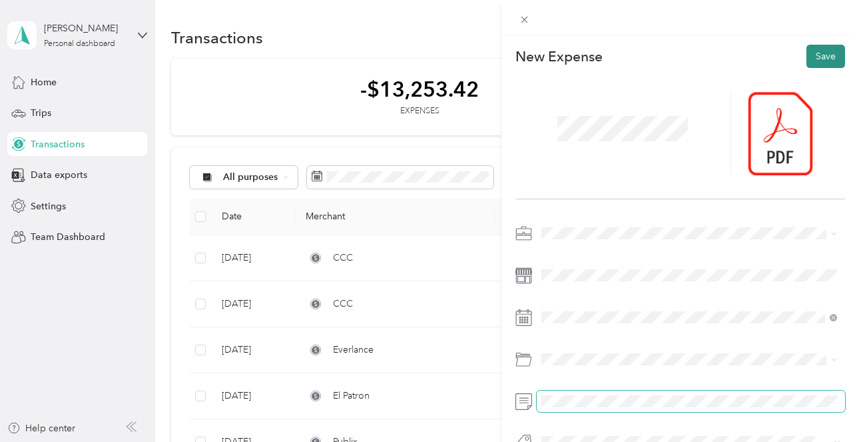
scroll to position [0, 0]
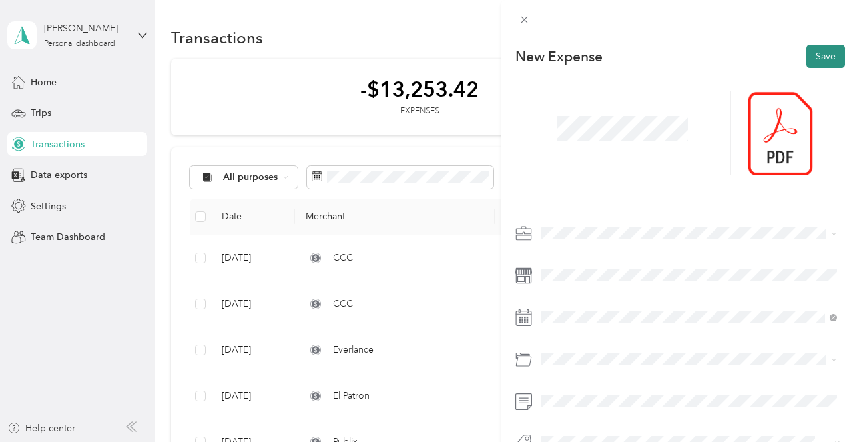
click at [824, 54] on button "Save" at bounding box center [826, 56] width 39 height 23
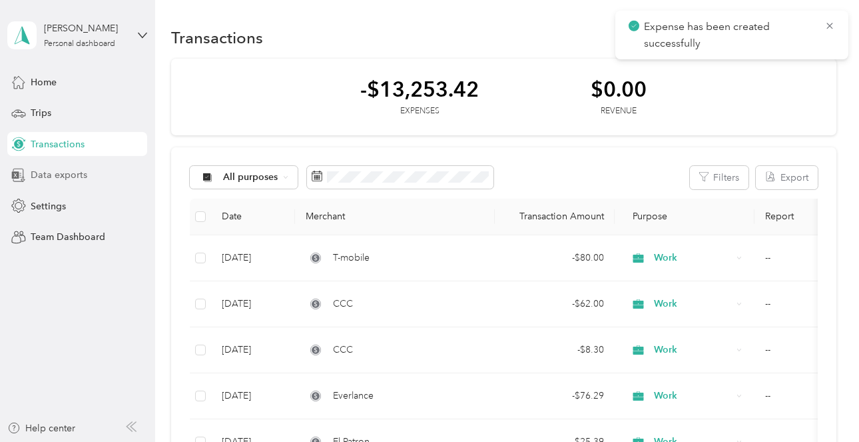
click at [69, 177] on span "Data exports" at bounding box center [59, 175] width 57 height 14
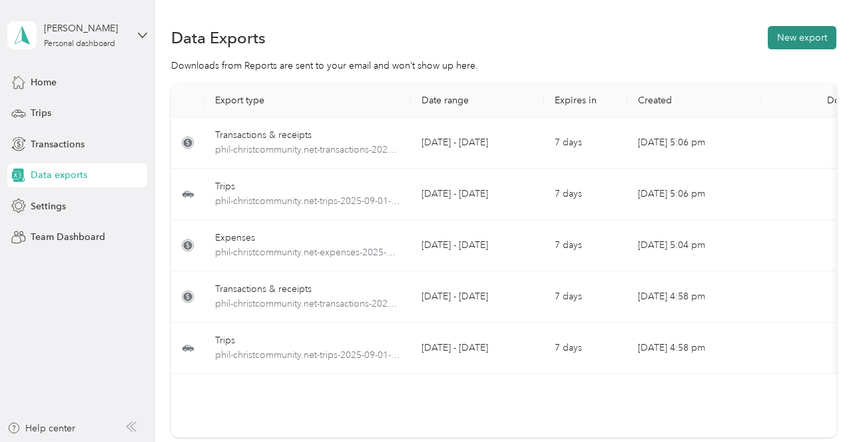
click at [801, 29] on button "New export" at bounding box center [802, 37] width 69 height 23
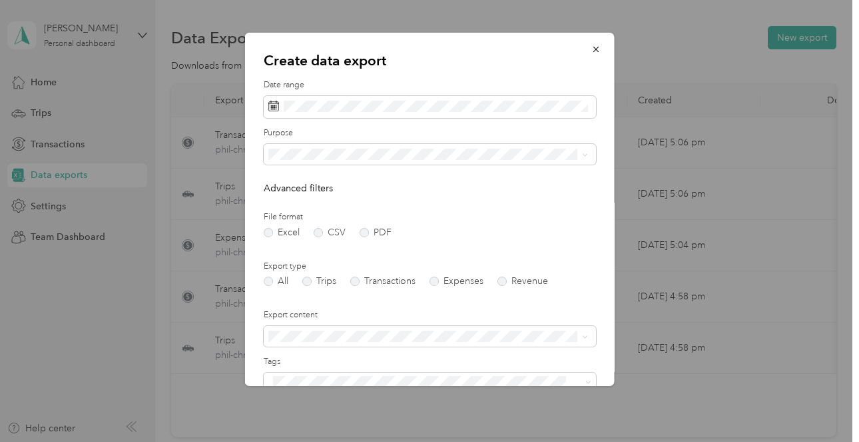
click at [367, 225] on div "File format Excel CSV PDF" at bounding box center [430, 224] width 332 height 26
click at [363, 231] on label "PDF" at bounding box center [376, 232] width 32 height 9
click at [297, 203] on div "Work" at bounding box center [428, 200] width 310 height 14
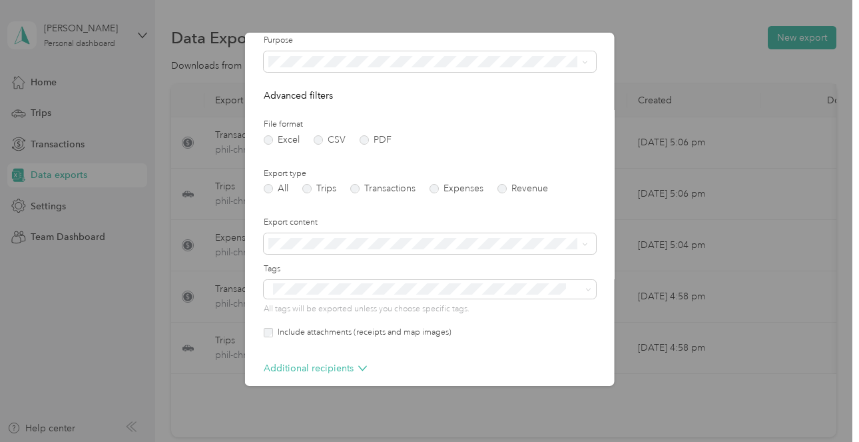
scroll to position [97, 0]
click at [434, 185] on label "Expenses" at bounding box center [457, 184] width 54 height 9
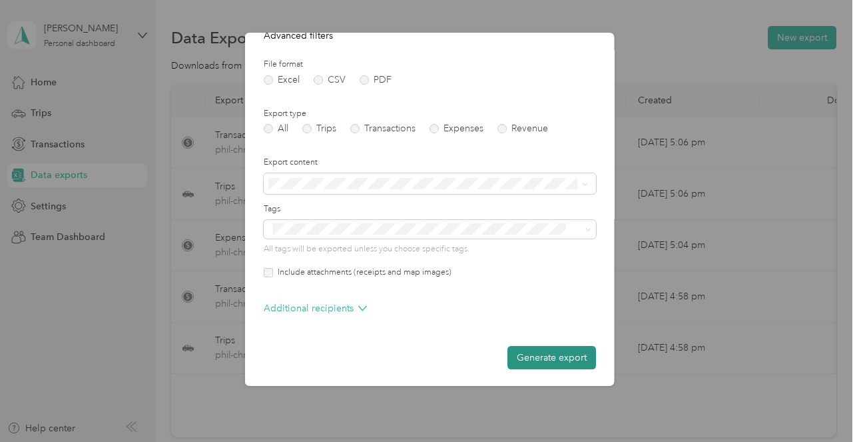
scroll to position [152, 0]
click at [551, 350] on button "Generate export" at bounding box center [552, 357] width 89 height 23
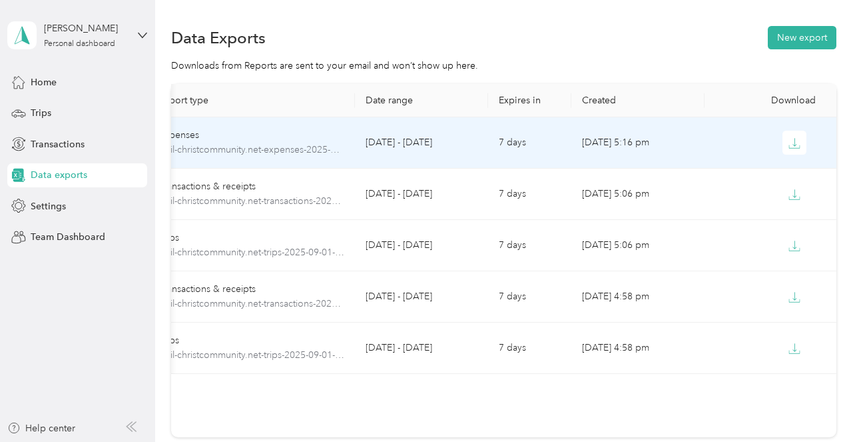
scroll to position [0, 55]
click at [796, 142] on icon "button" at bounding box center [796, 143] width 12 height 12
